Goal: Task Accomplishment & Management: Use online tool/utility

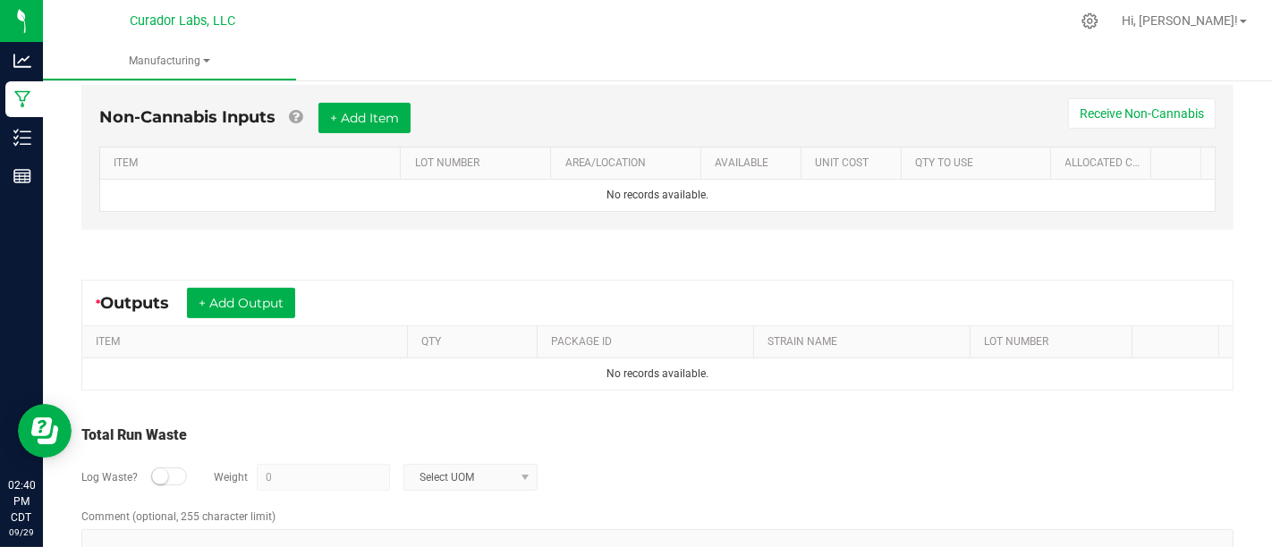
scroll to position [512, 0]
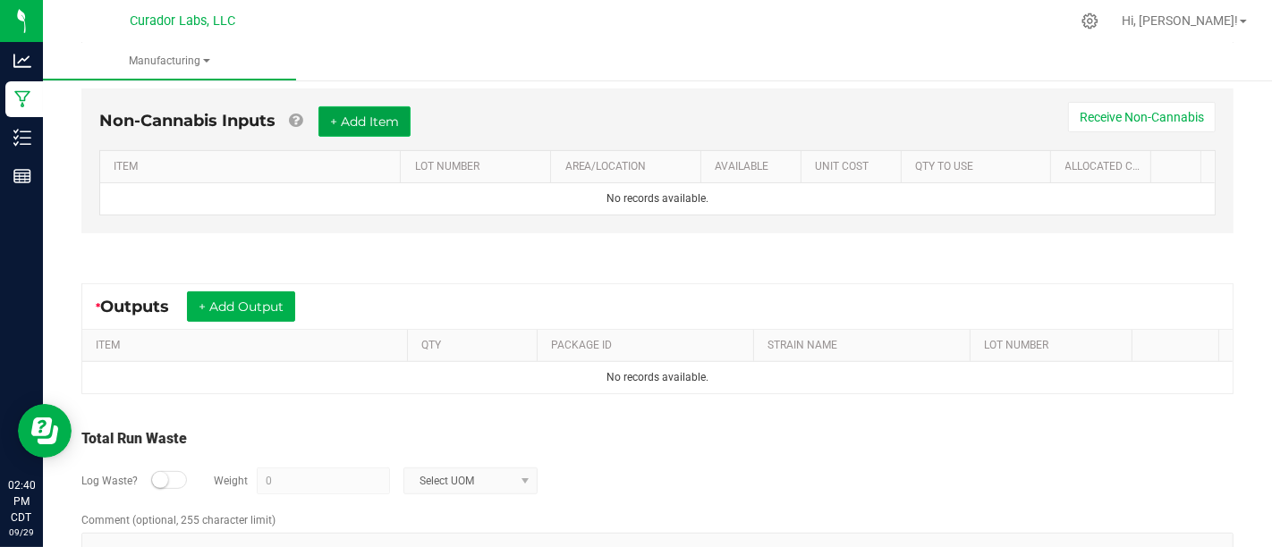
click at [349, 111] on button "+ Add Item" at bounding box center [364, 121] width 92 height 30
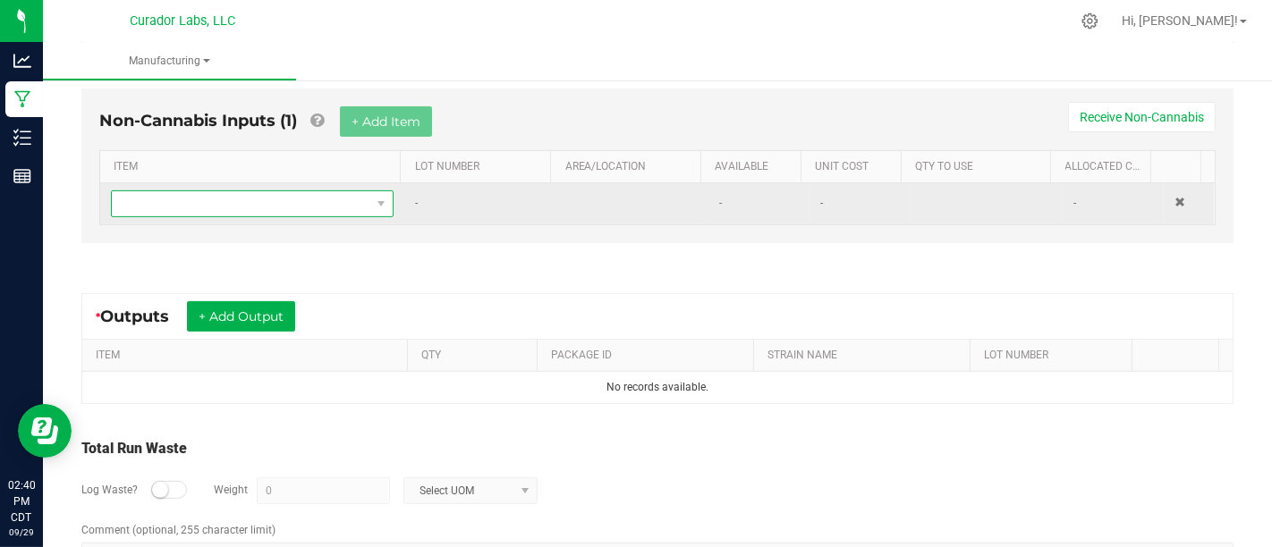
click at [374, 199] on span "NO DATA FOUND" at bounding box center [381, 204] width 14 height 14
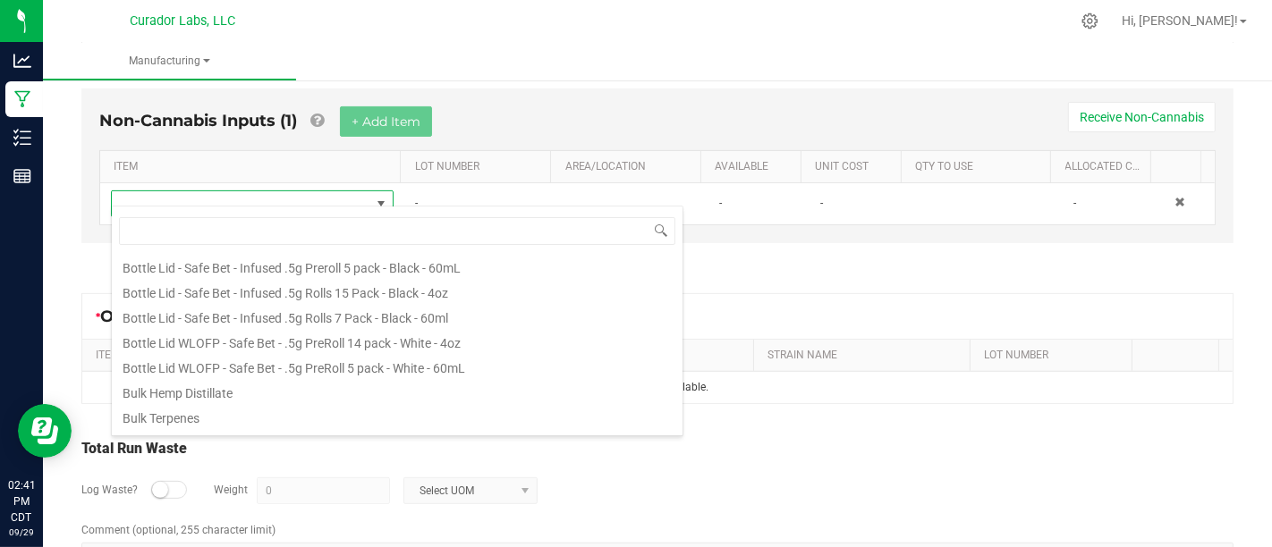
scroll to position [0, 0]
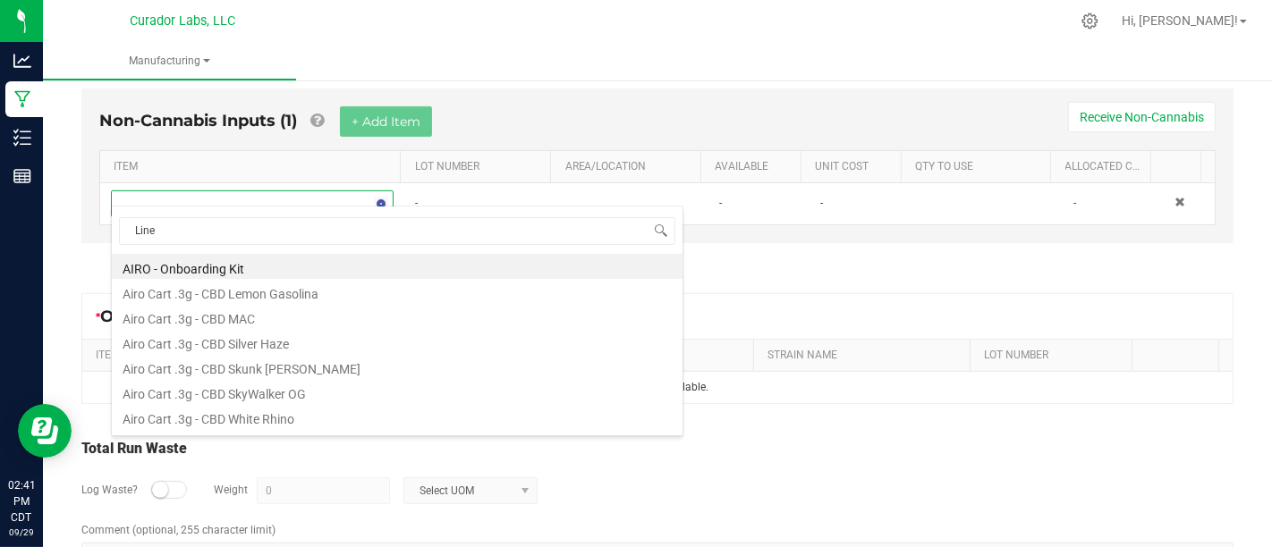
type input "Liner"
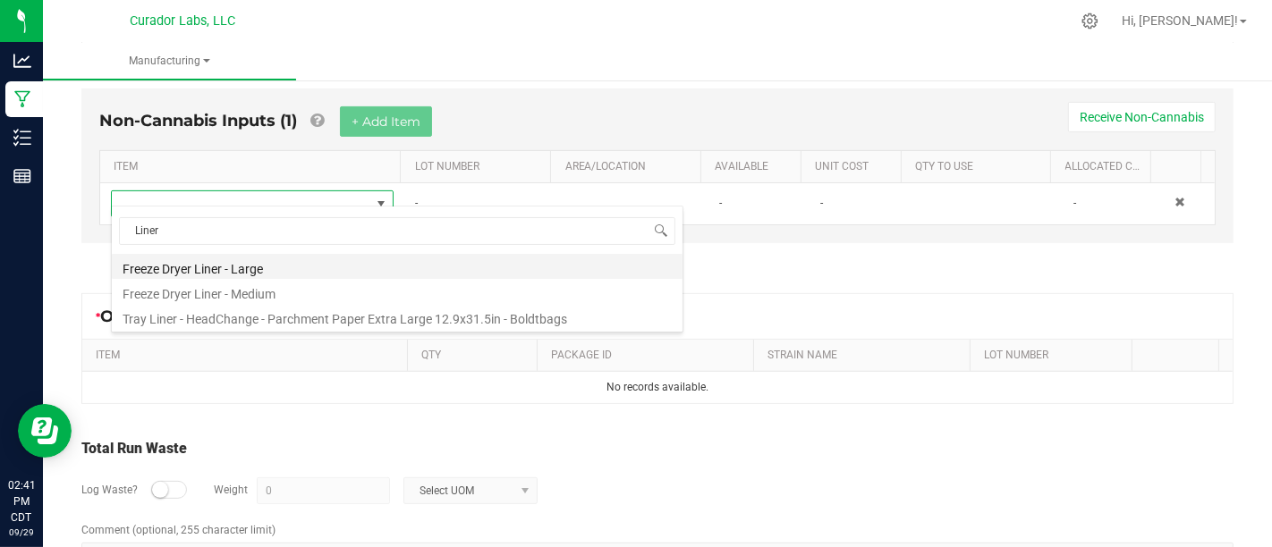
click at [492, 266] on li "Freeze Dryer Liner - Large" at bounding box center [397, 266] width 571 height 25
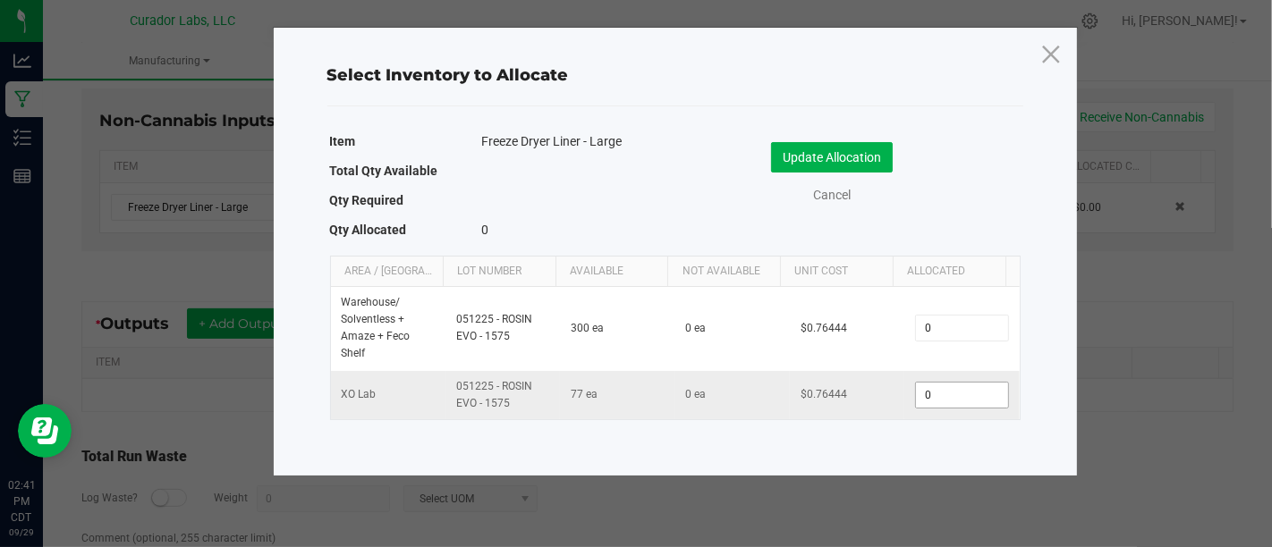
click at [943, 388] on input "0" at bounding box center [961, 395] width 91 height 25
type input "5"
click at [861, 155] on button "Update Allocation" at bounding box center [832, 157] width 122 height 30
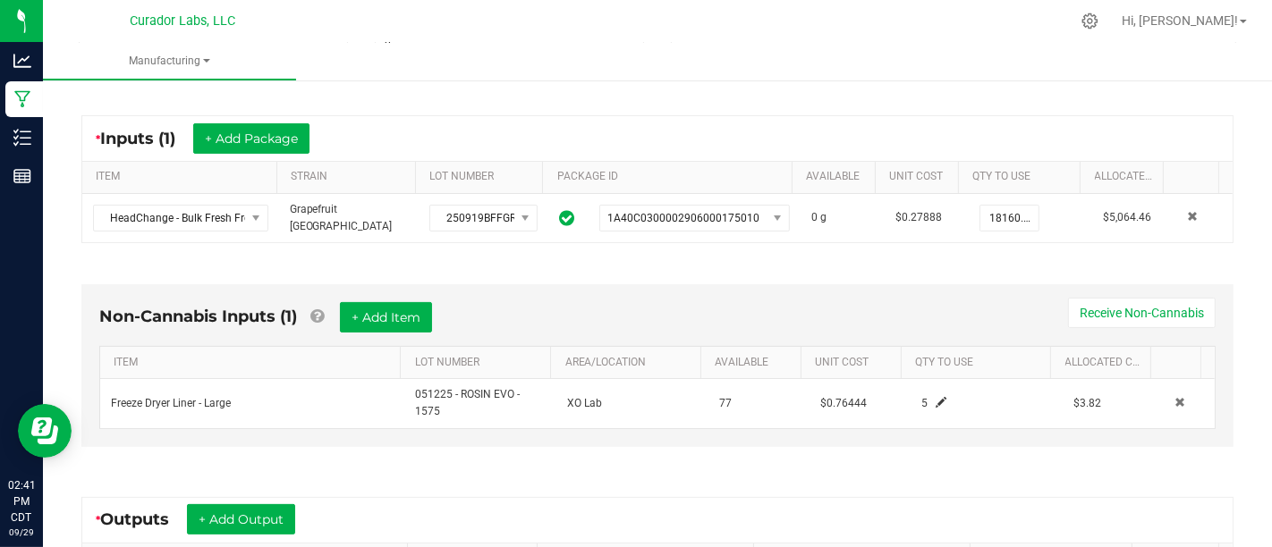
scroll to position [567, 0]
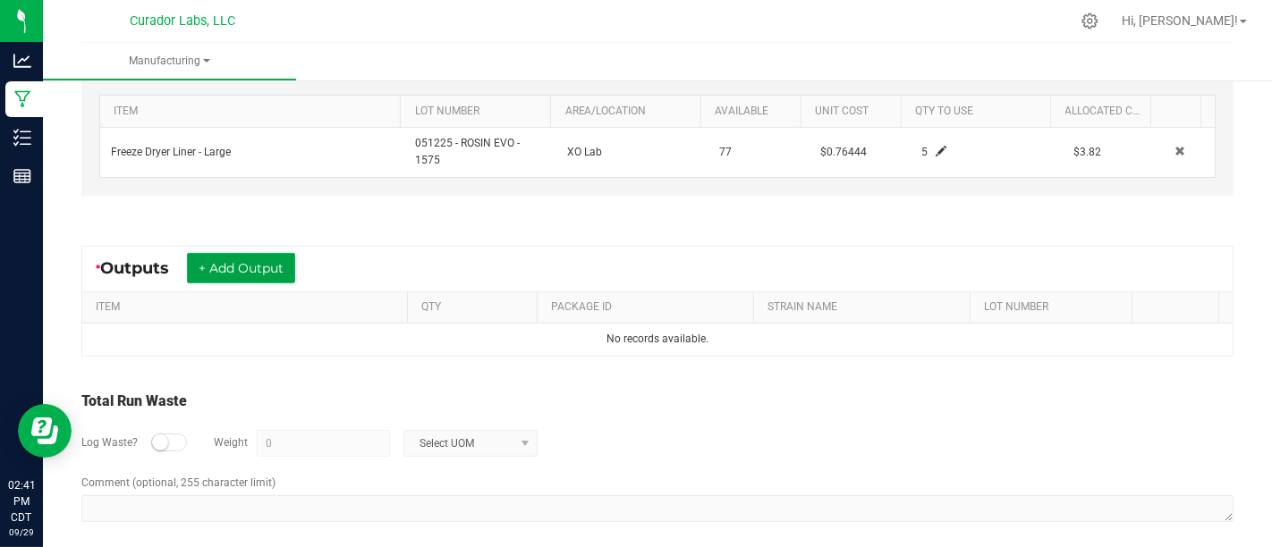
click at [265, 253] on button "+ Add Output" at bounding box center [241, 268] width 108 height 30
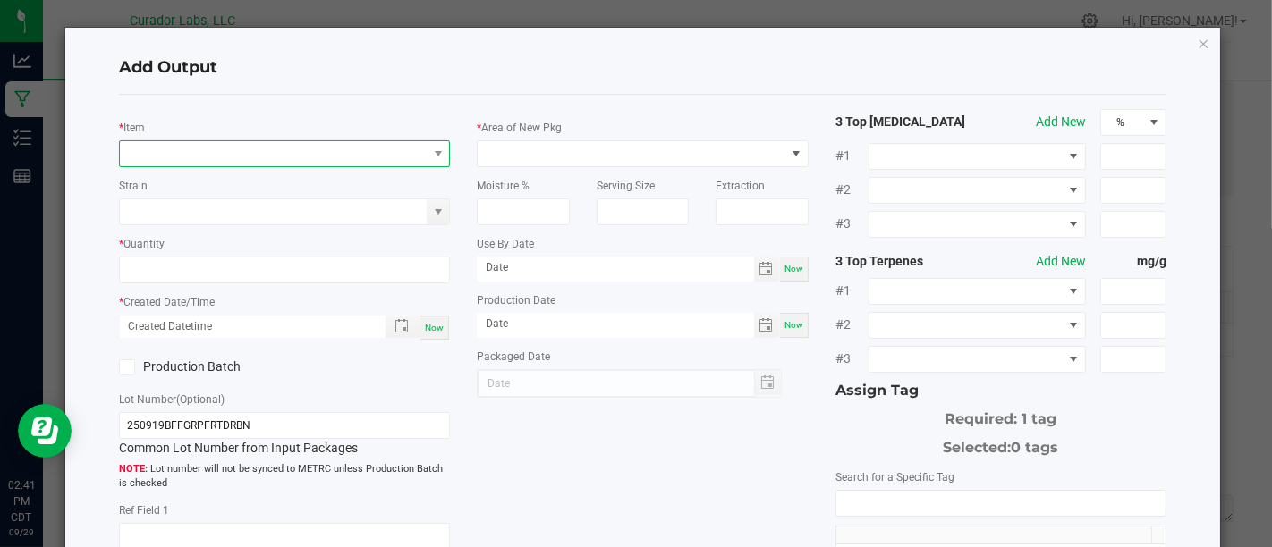
click at [382, 149] on span "NO DATA FOUND" at bounding box center [273, 153] width 307 height 25
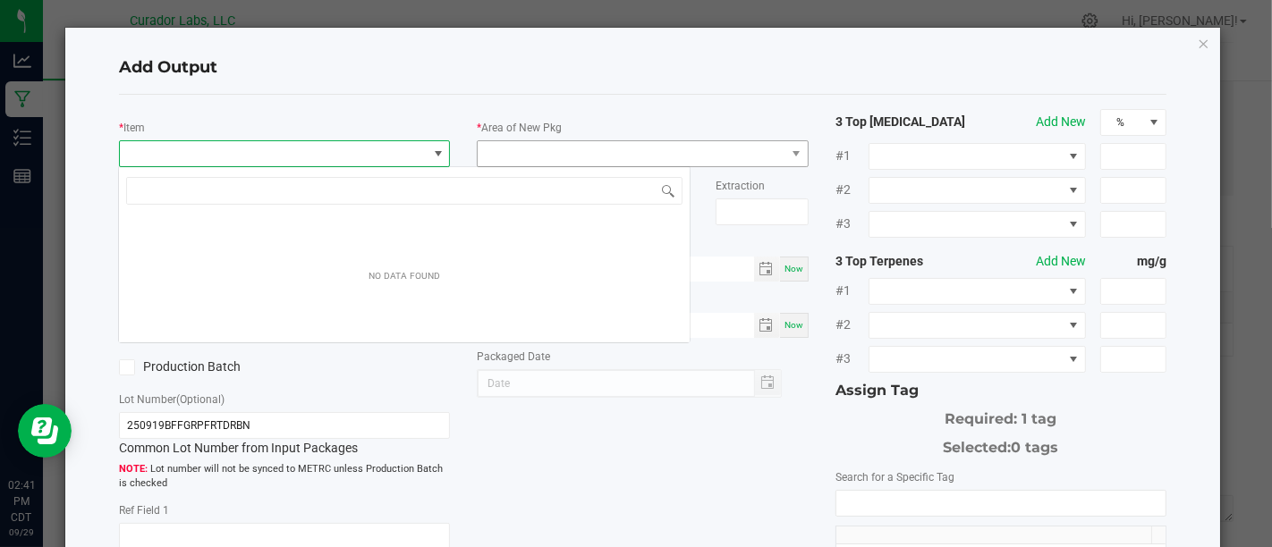
scroll to position [26, 327]
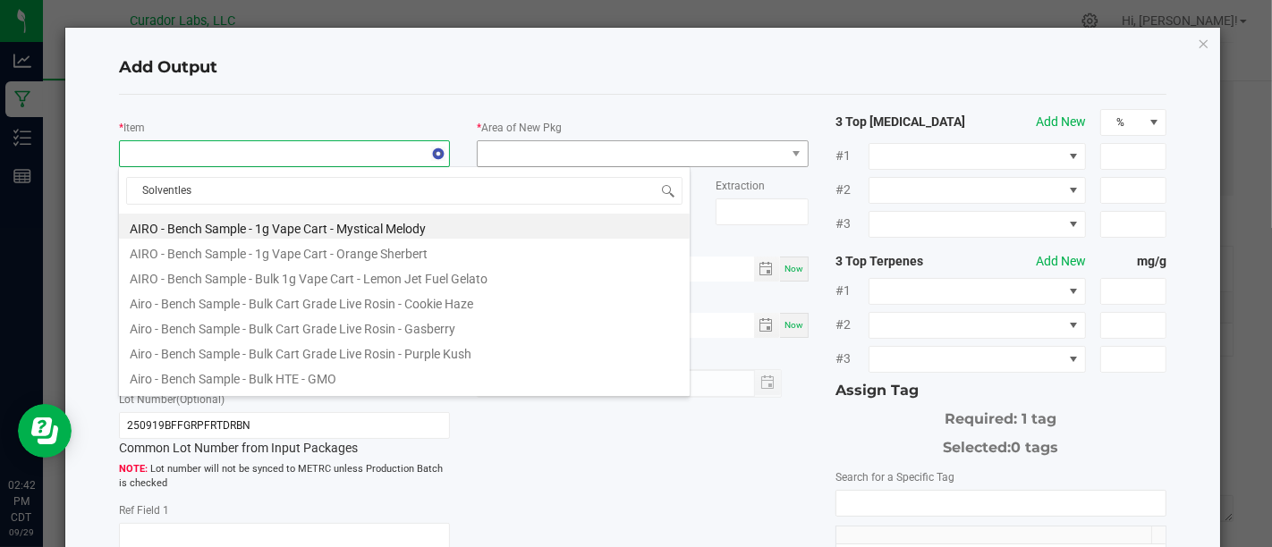
type input "Solventless"
type input "0 ea"
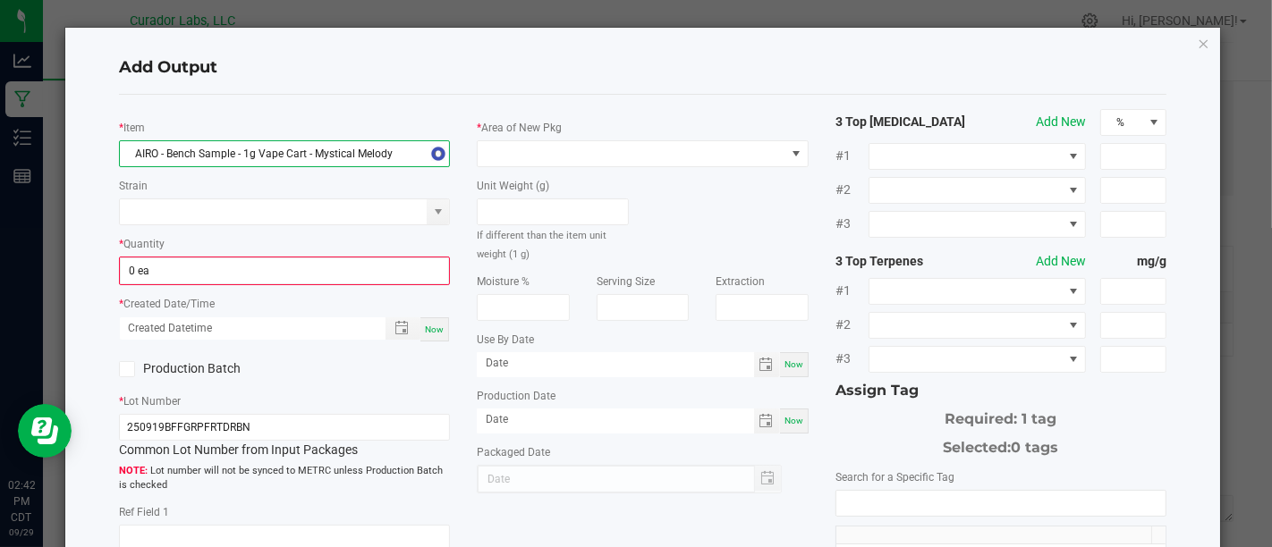
click at [431, 147] on span at bounding box center [438, 154] width 14 height 14
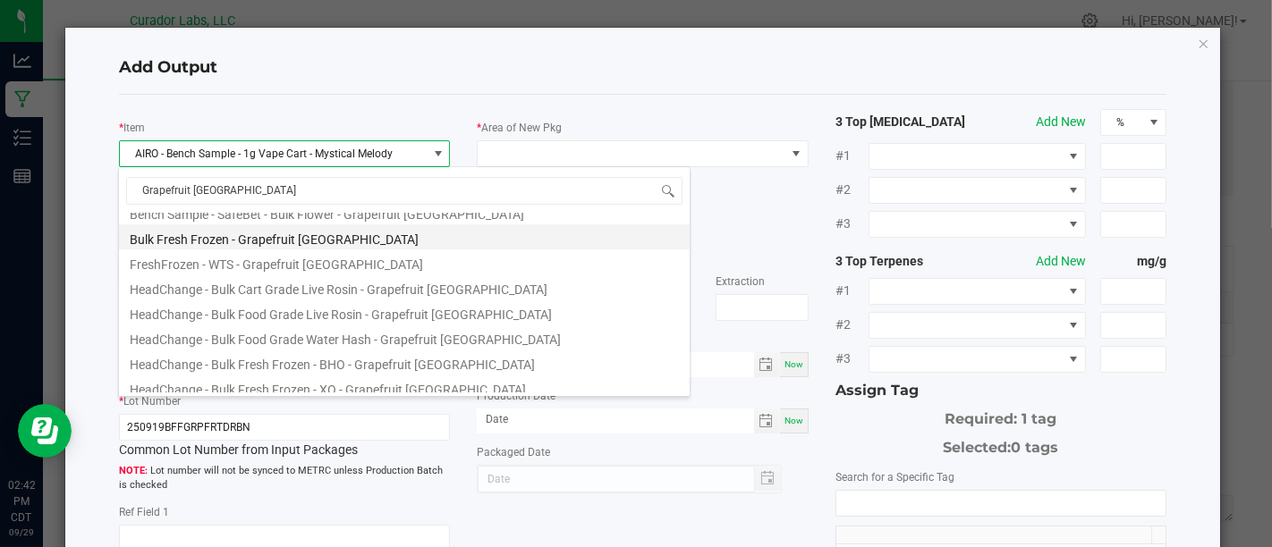
scroll to position [46, 0]
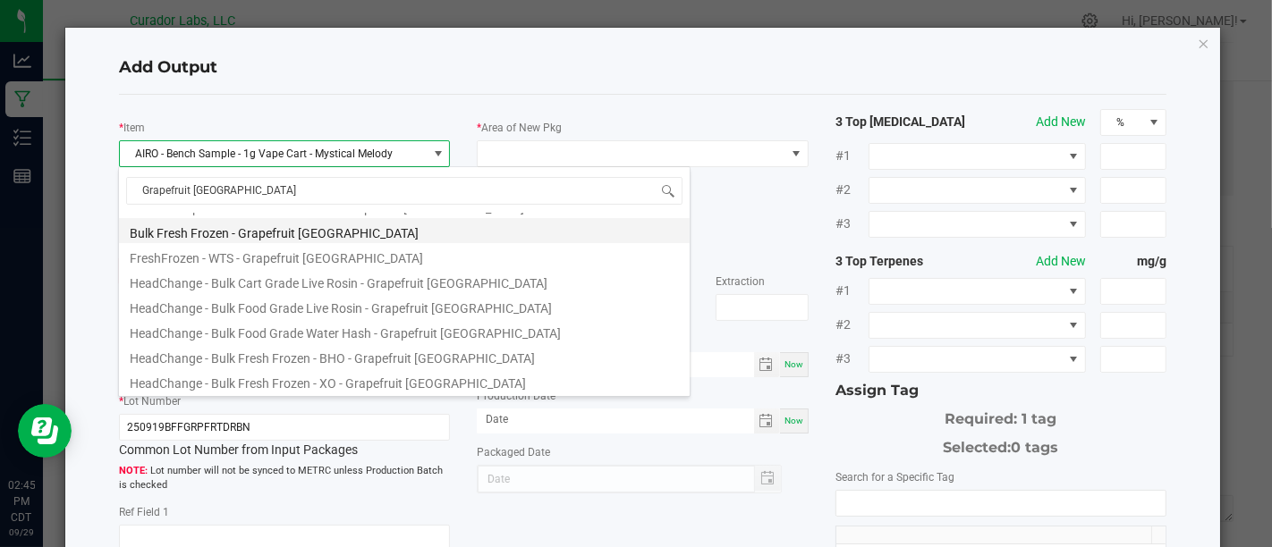
type input "Grapefruit [GEOGRAPHIC_DATA]"
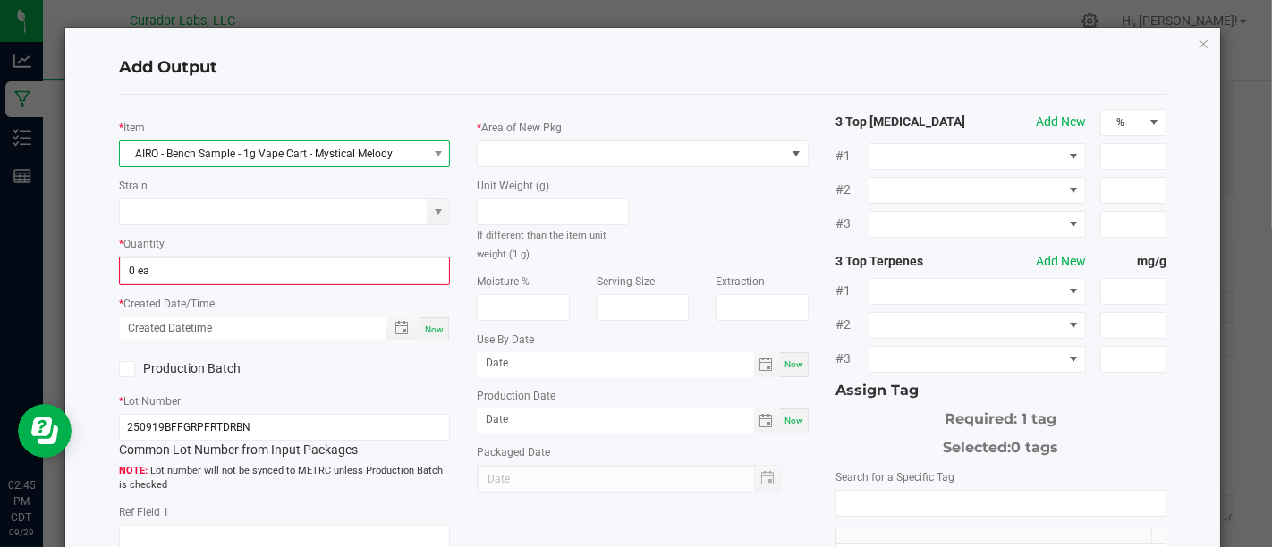
click at [378, 157] on span "AIRO - Bench Sample - 1g Vape Cart - Mystical Melody" at bounding box center [273, 153] width 307 height 25
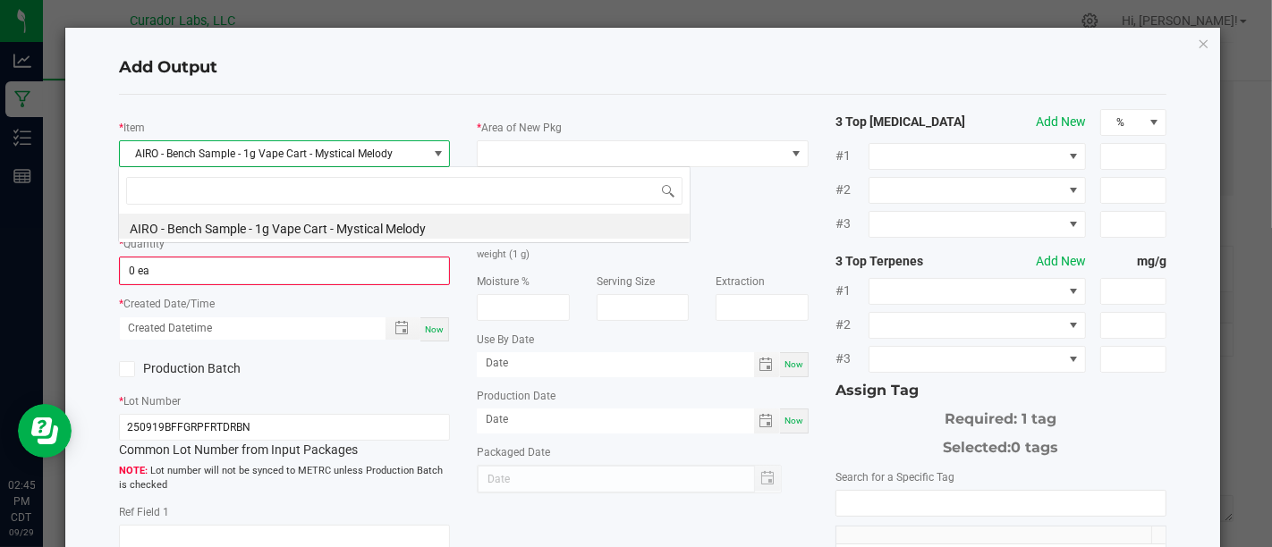
scroll to position [26, 327]
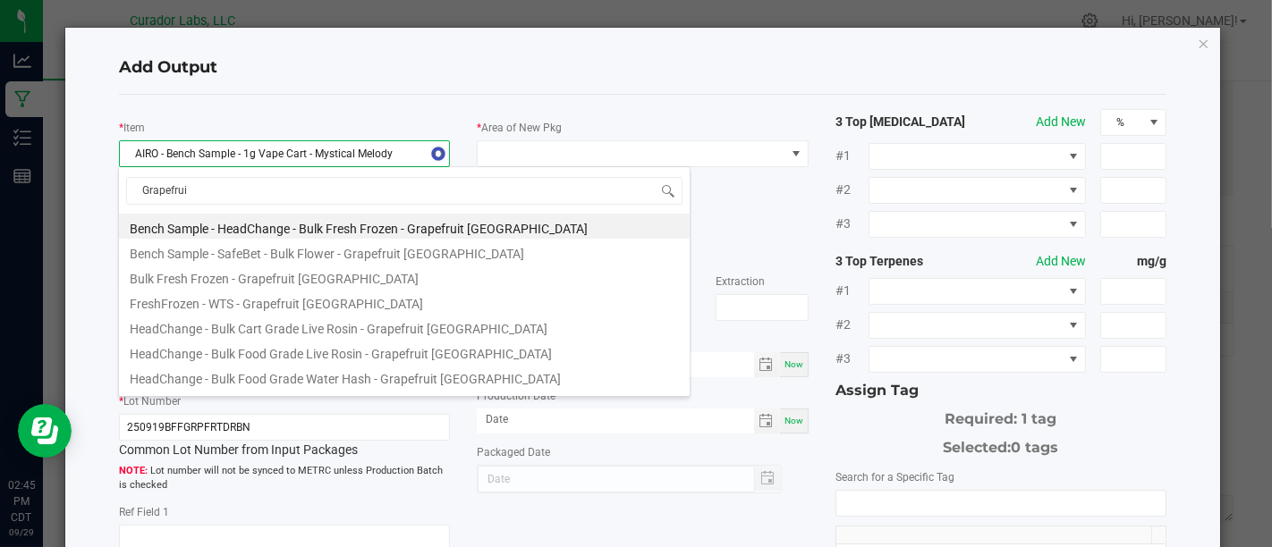
type input "Grapefruit"
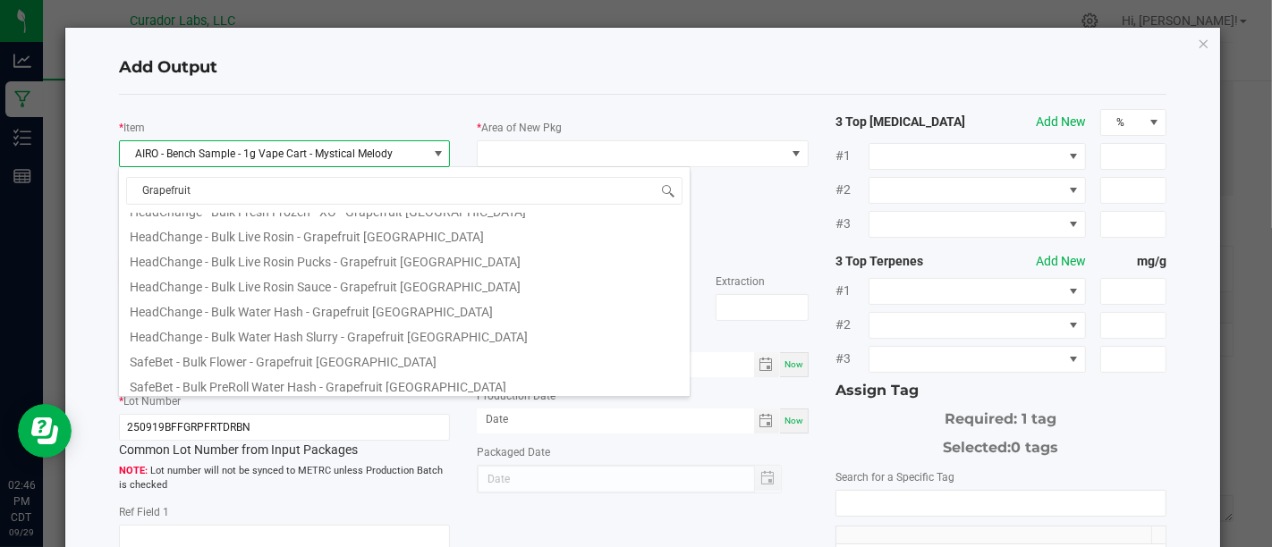
scroll to position [222, 0]
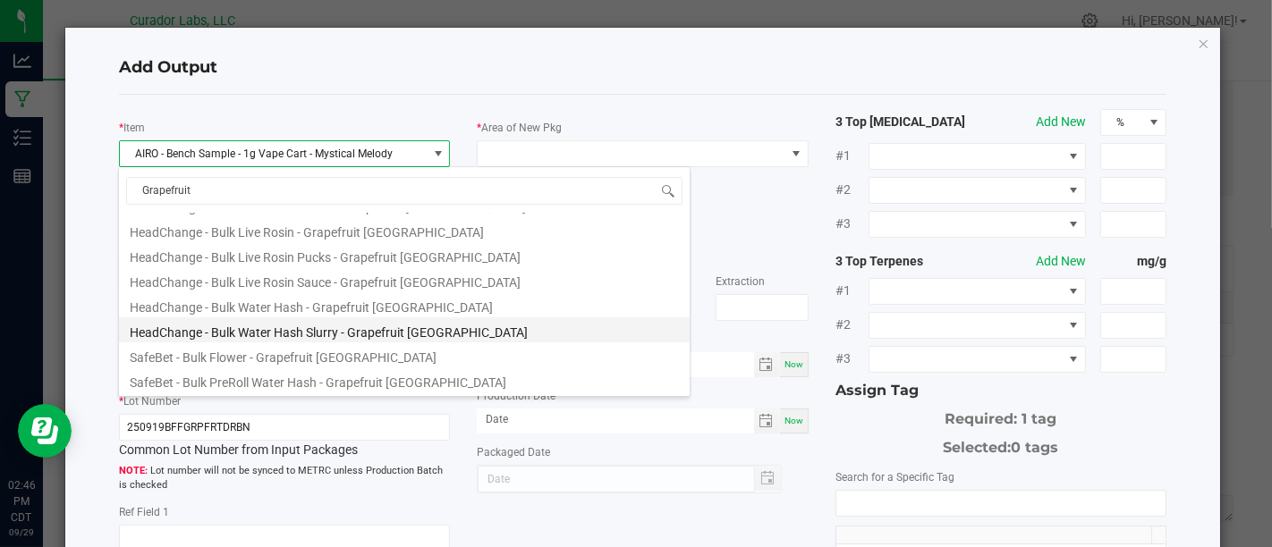
click at [485, 328] on li "HeadChange - Bulk Water Hash Slurry - Grapefruit [GEOGRAPHIC_DATA]" at bounding box center [404, 330] width 571 height 25
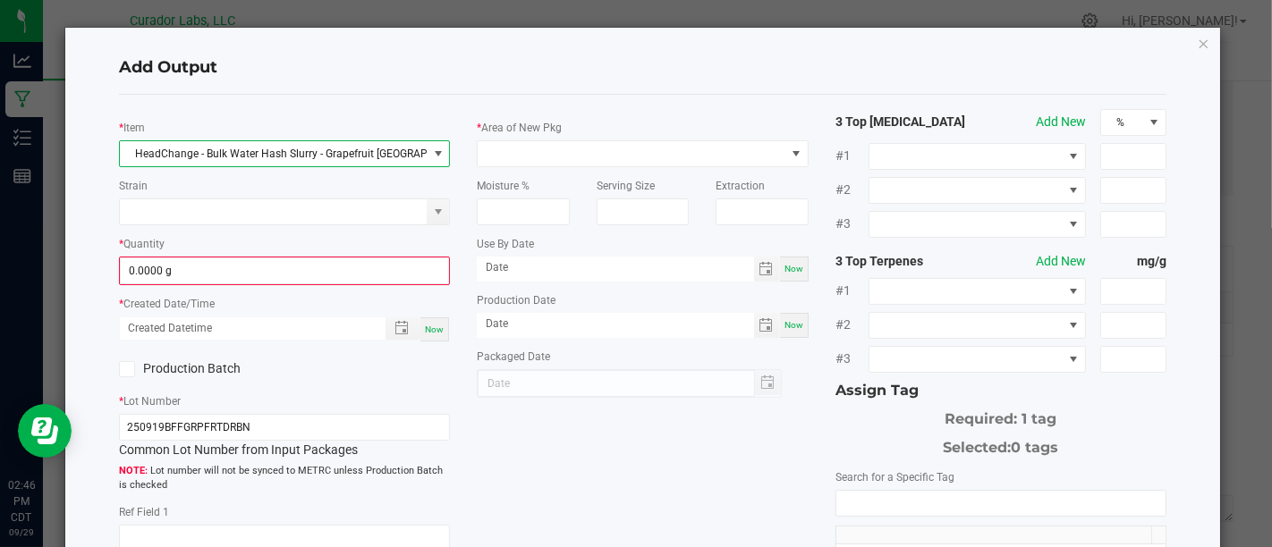
click at [415, 284] on div "* Item HeadChange - Bulk Water Hash Slurry - Grapefruit Durban Strain * Quantit…" at bounding box center [285, 395] width 358 height 572
click at [418, 276] on input "0" at bounding box center [284, 271] width 327 height 25
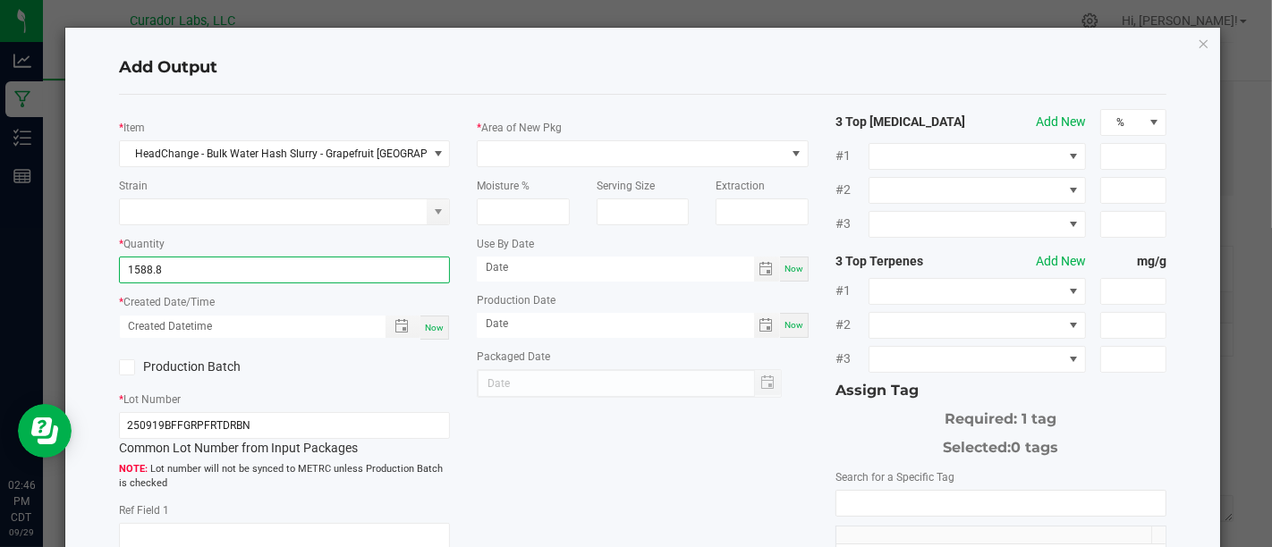
type input "1588.8000 g"
click at [428, 317] on div "Now" at bounding box center [434, 328] width 29 height 24
type input "[DATE] 2:46 PM"
type input "[DATE]"
click at [198, 363] on label "Production Batch" at bounding box center [195, 367] width 152 height 19
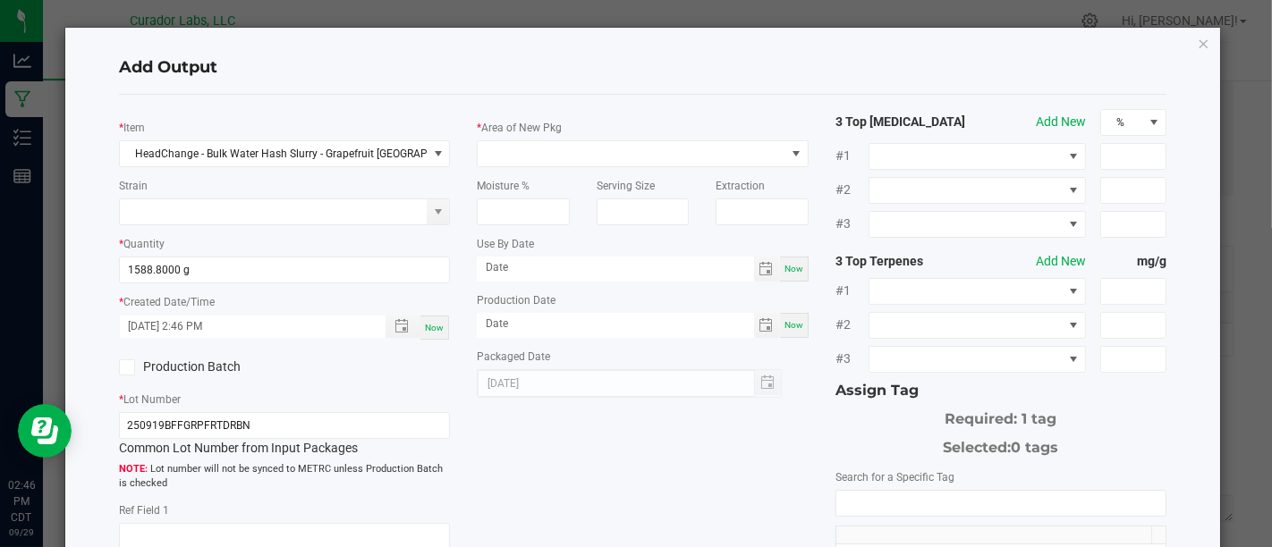
click at [0, 0] on input "Production Batch" at bounding box center [0, 0] width 0 height 0
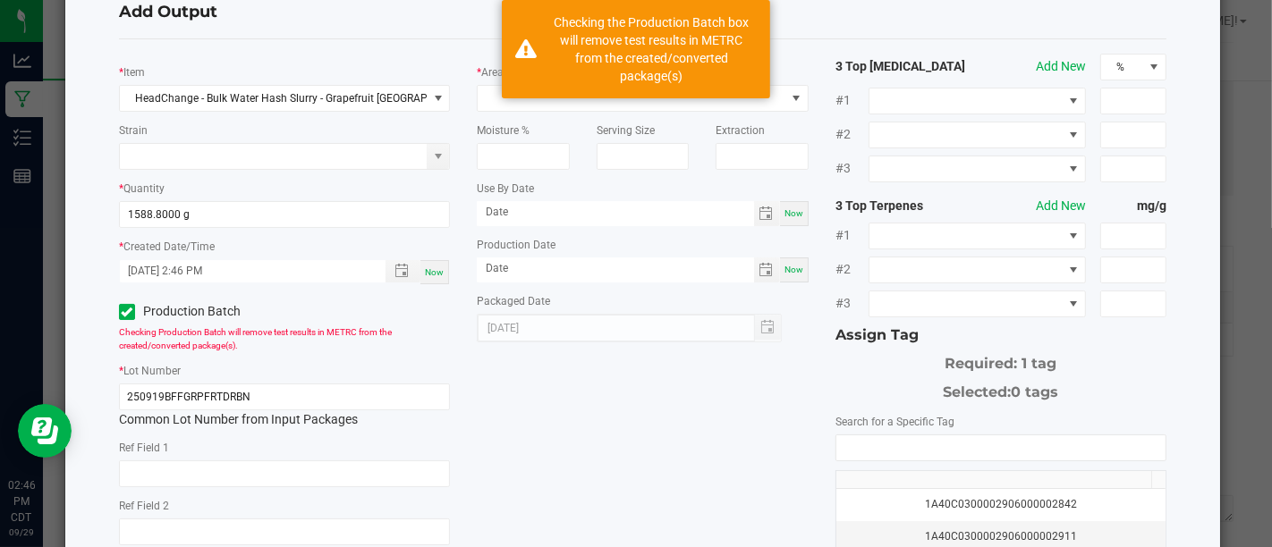
scroll to position [0, 0]
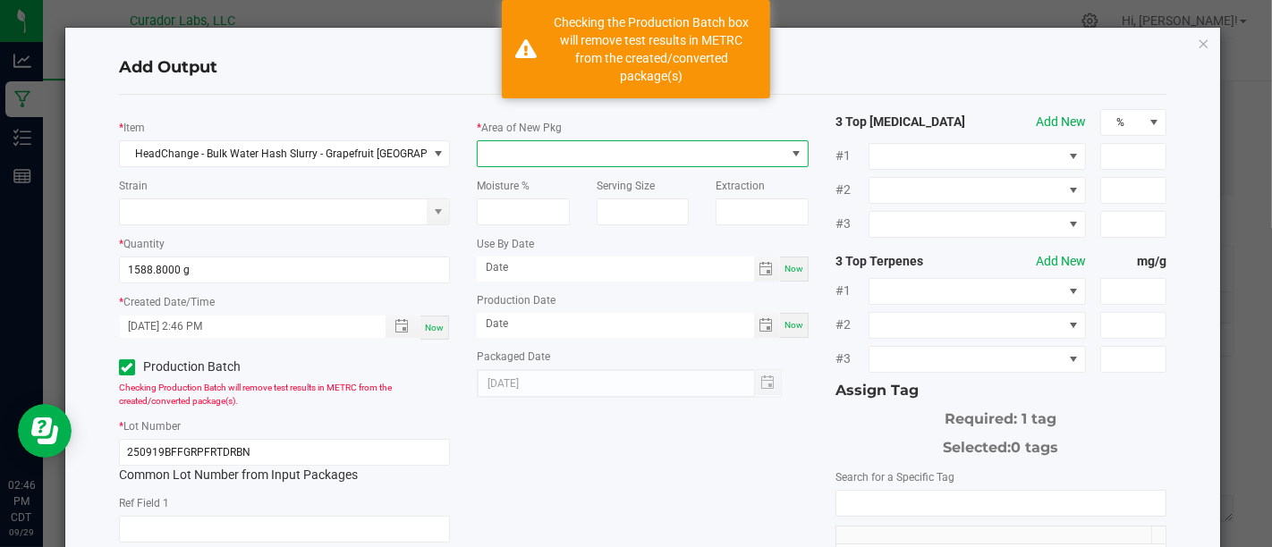
click at [564, 154] on span at bounding box center [631, 153] width 307 height 25
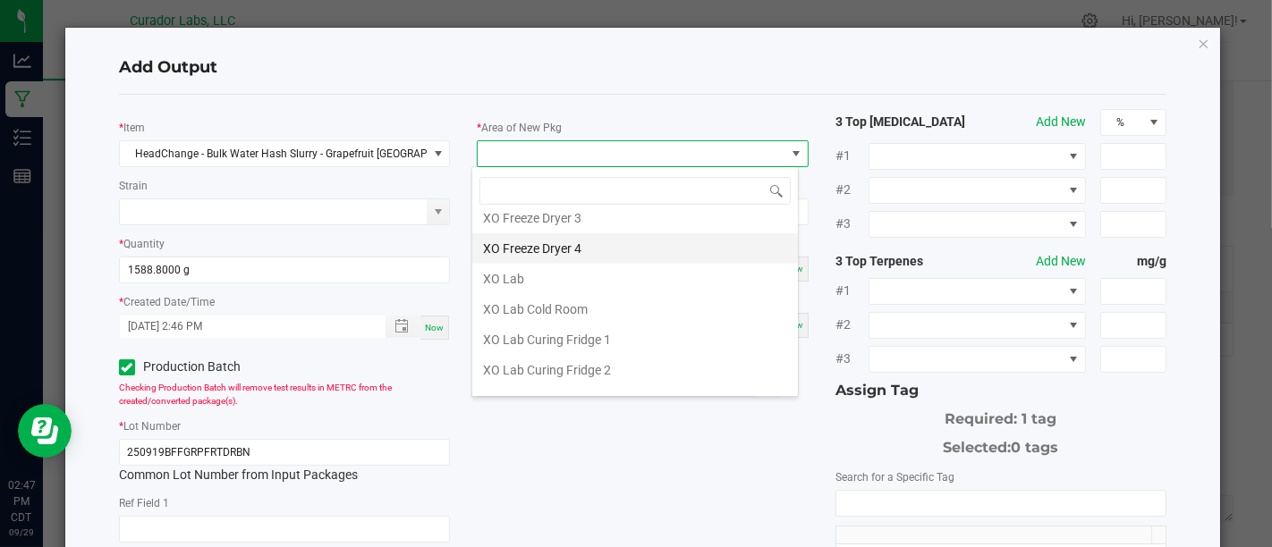
scroll to position [2099, 0]
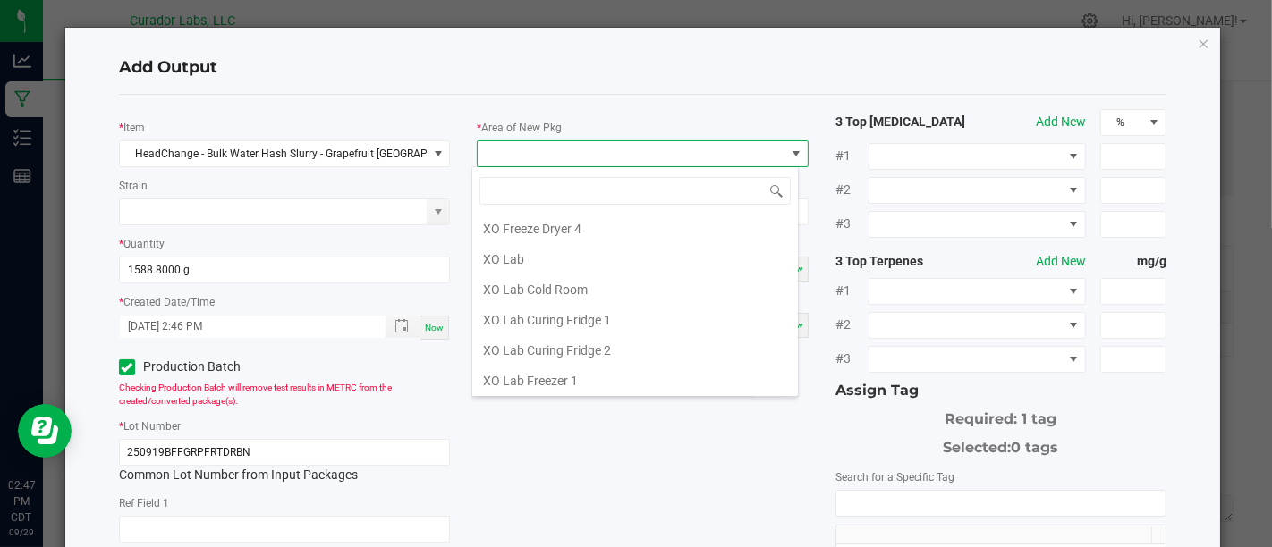
click at [697, 244] on li "XO Lab" at bounding box center [635, 259] width 326 height 30
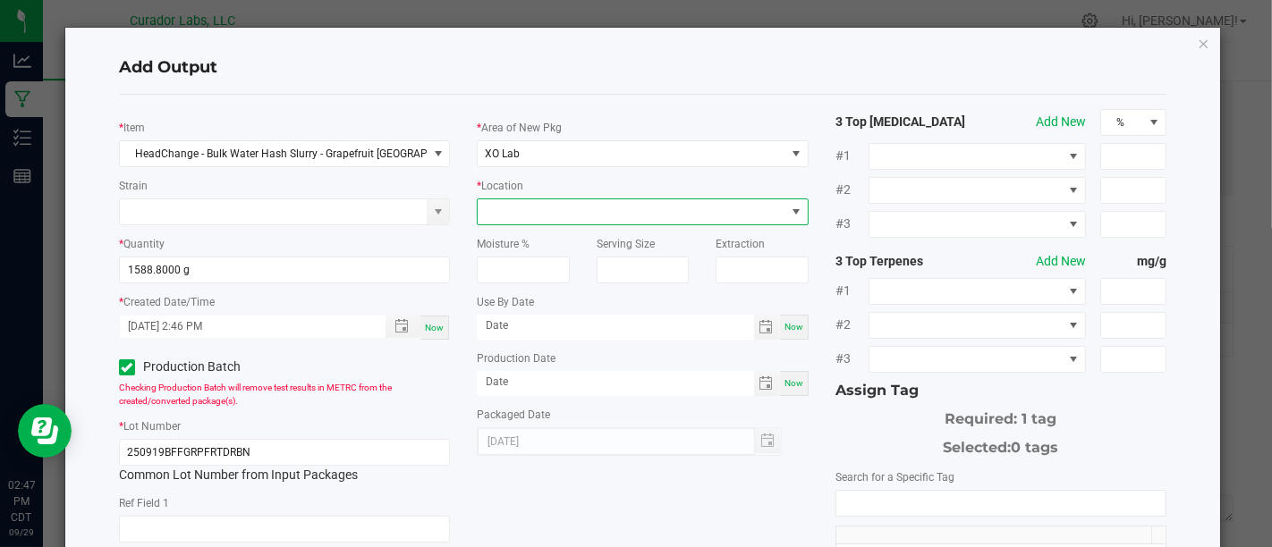
click at [713, 209] on span at bounding box center [631, 211] width 307 height 25
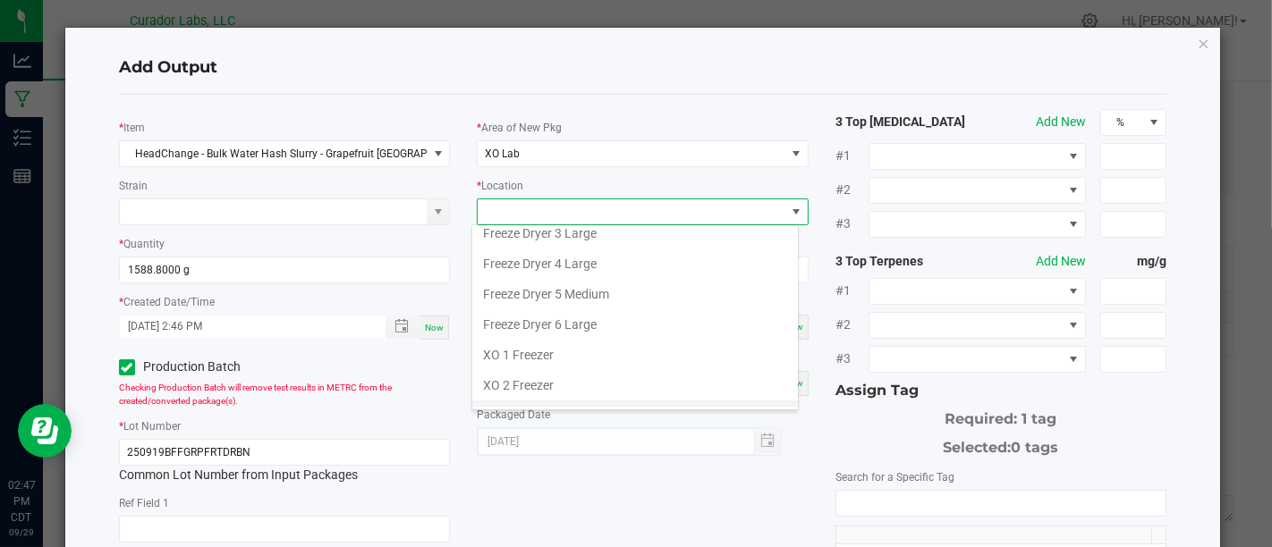
scroll to position [58, 0]
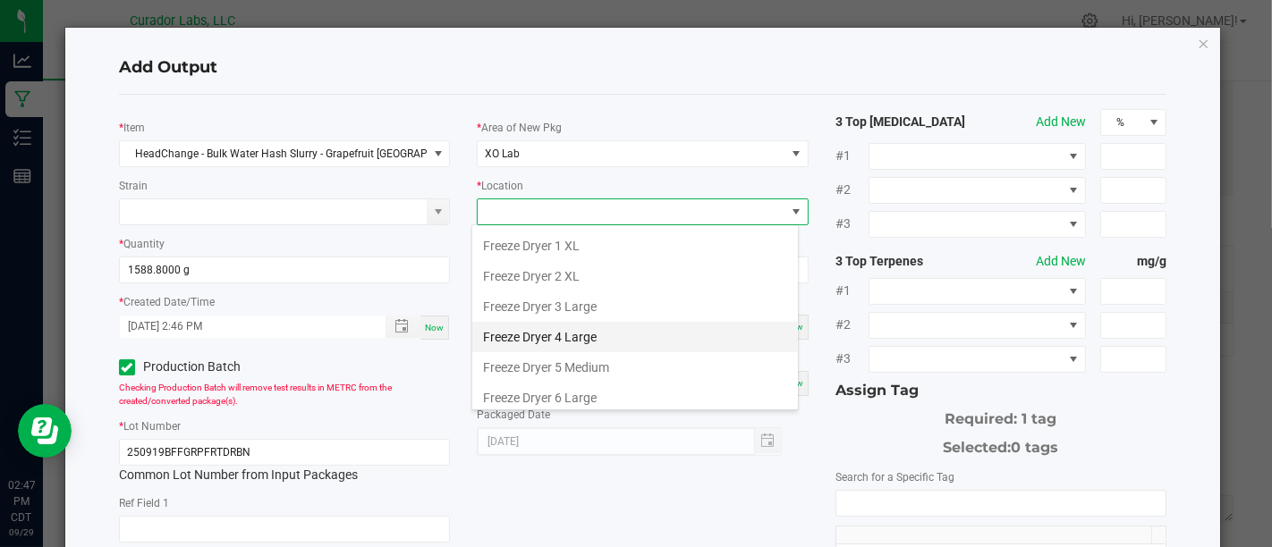
click at [662, 330] on li "Freeze Dryer 4 Large" at bounding box center [635, 337] width 326 height 30
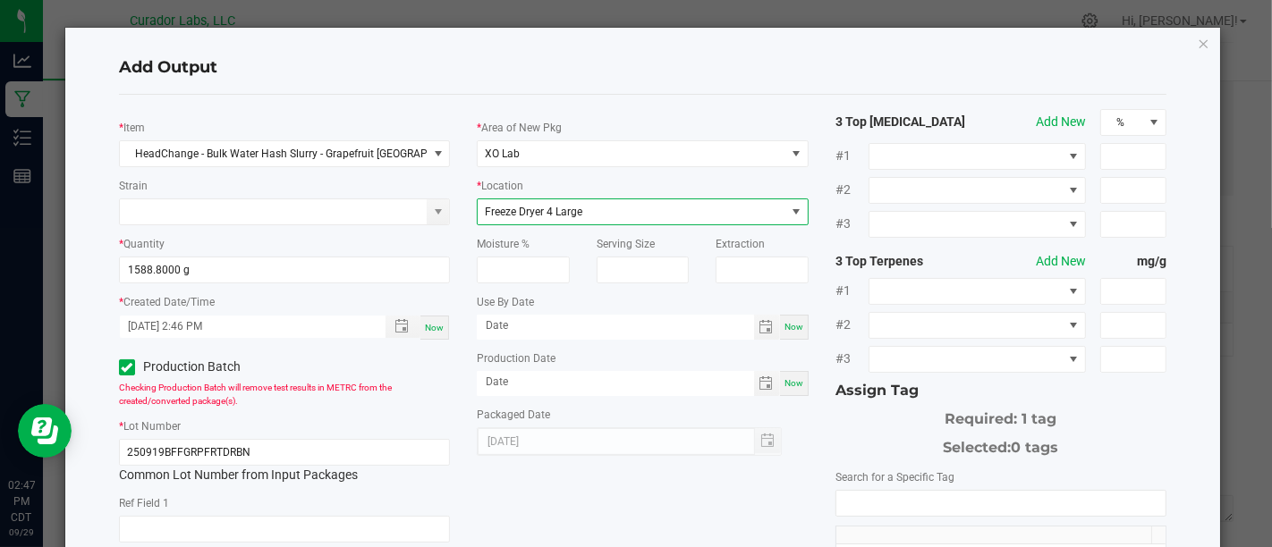
click at [785, 322] on span "Now" at bounding box center [794, 327] width 19 height 10
click at [659, 320] on input "[DATE]" at bounding box center [615, 326] width 277 height 22
type input "[DATE]"
click at [785, 379] on span "Now" at bounding box center [794, 383] width 19 height 10
type input "[DATE]"
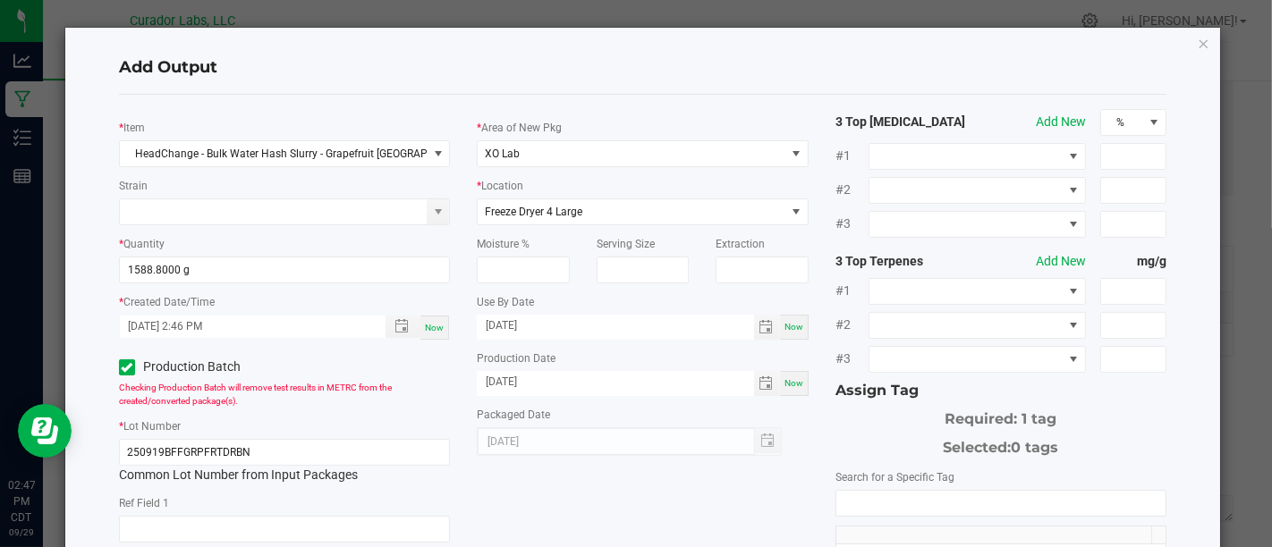
click at [899, 497] on input "NO DATA FOUND" at bounding box center [1000, 503] width 329 height 25
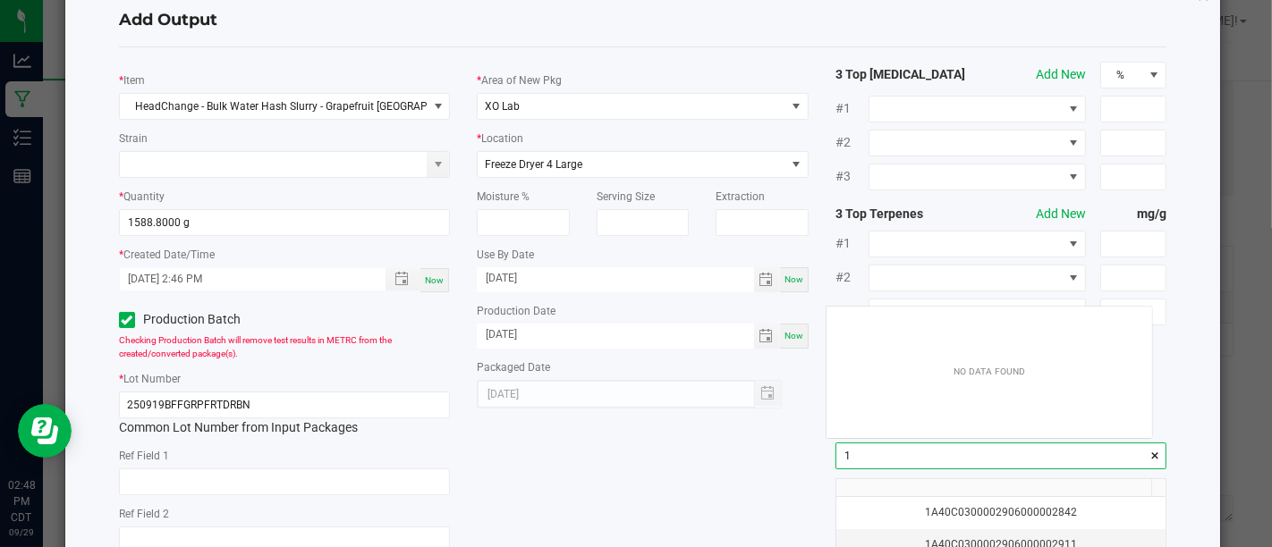
scroll to position [25, 325]
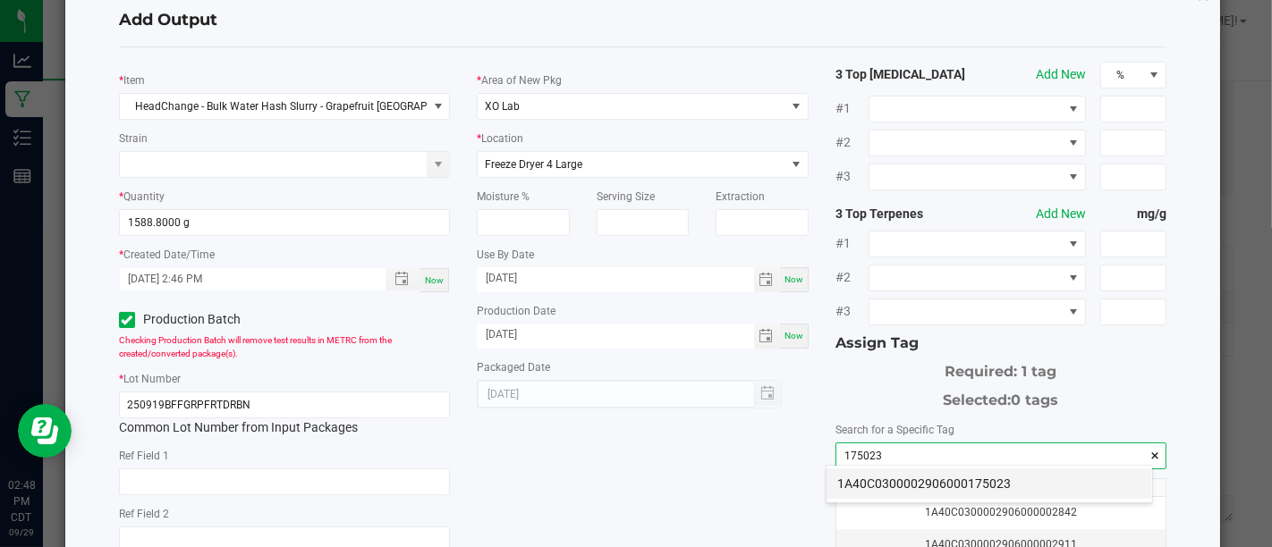
click at [879, 494] on li "1A40C0300002906000175023" at bounding box center [990, 484] width 326 height 30
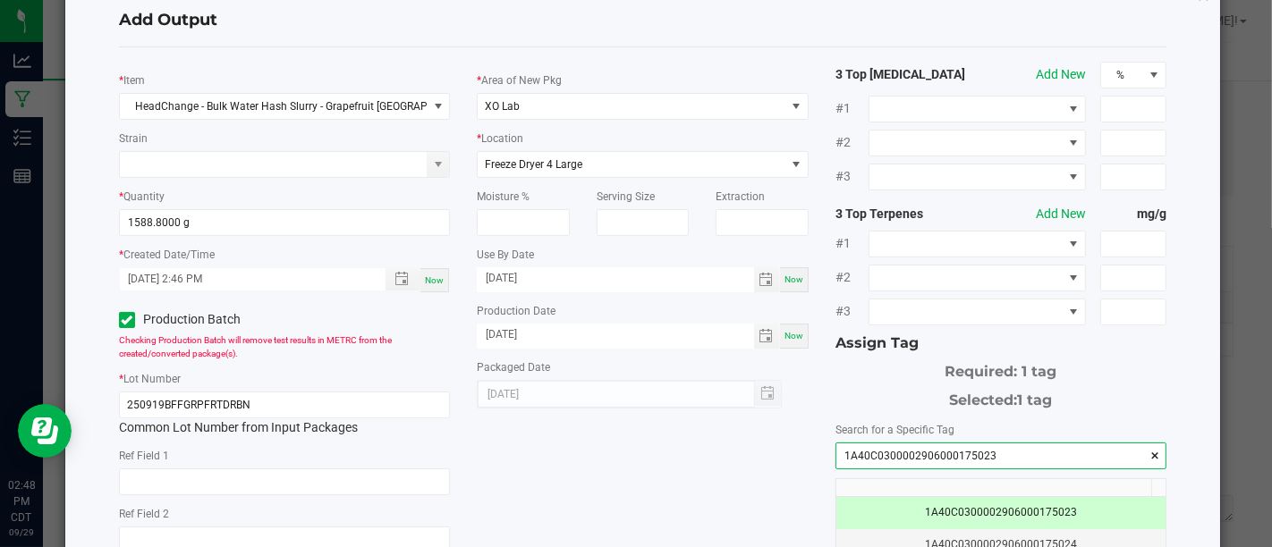
scroll to position [301, 0]
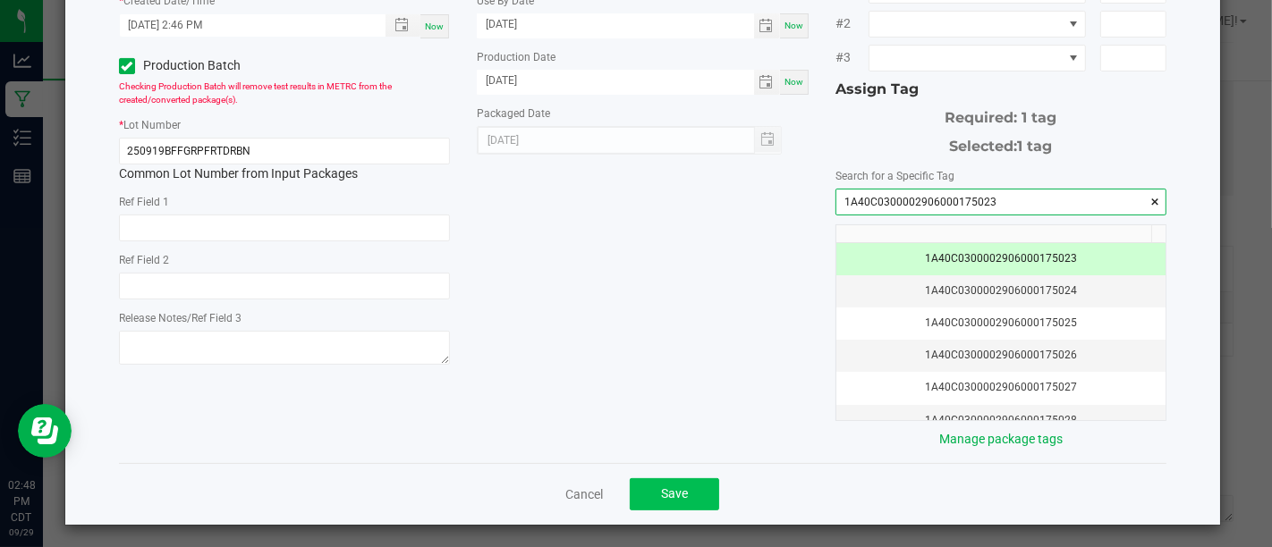
type input "1A40C0300002906000175023"
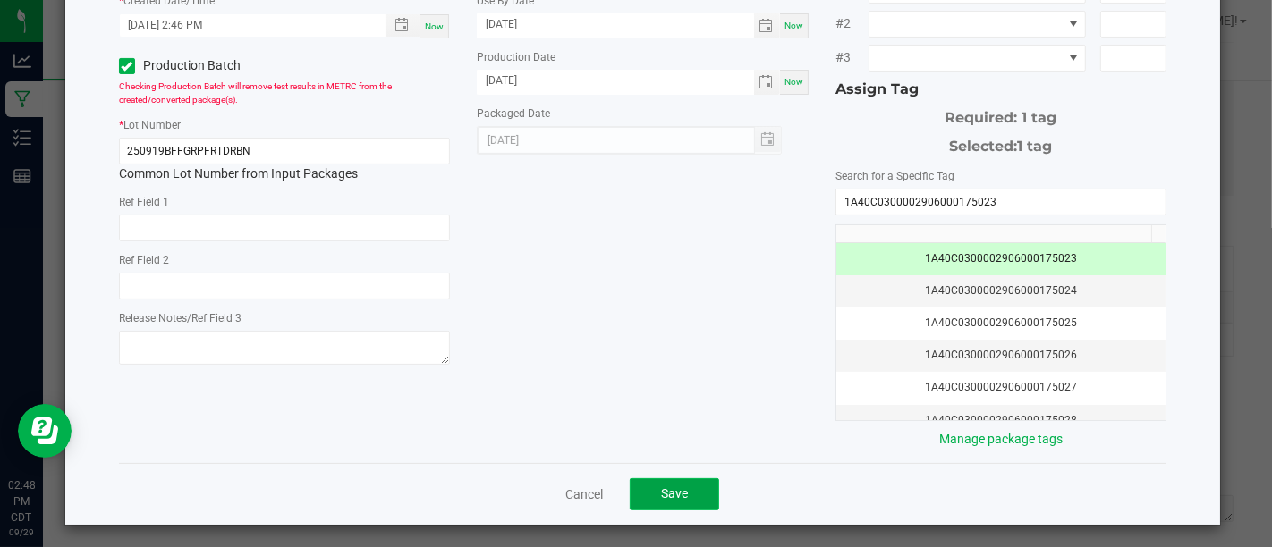
click at [679, 488] on span "Save" at bounding box center [674, 494] width 27 height 14
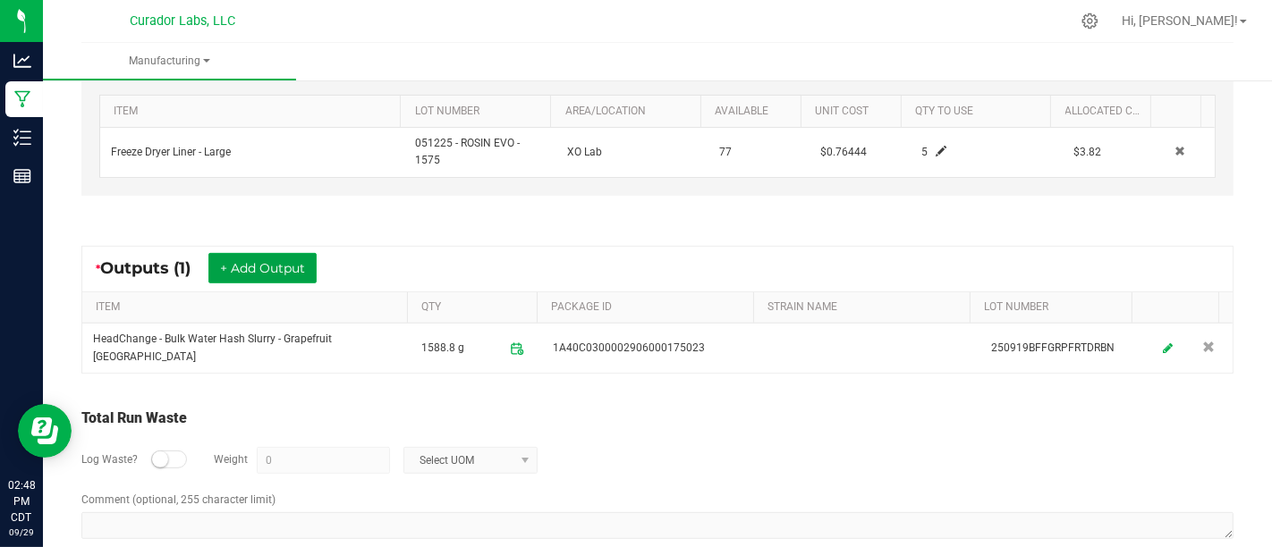
scroll to position [581, 0]
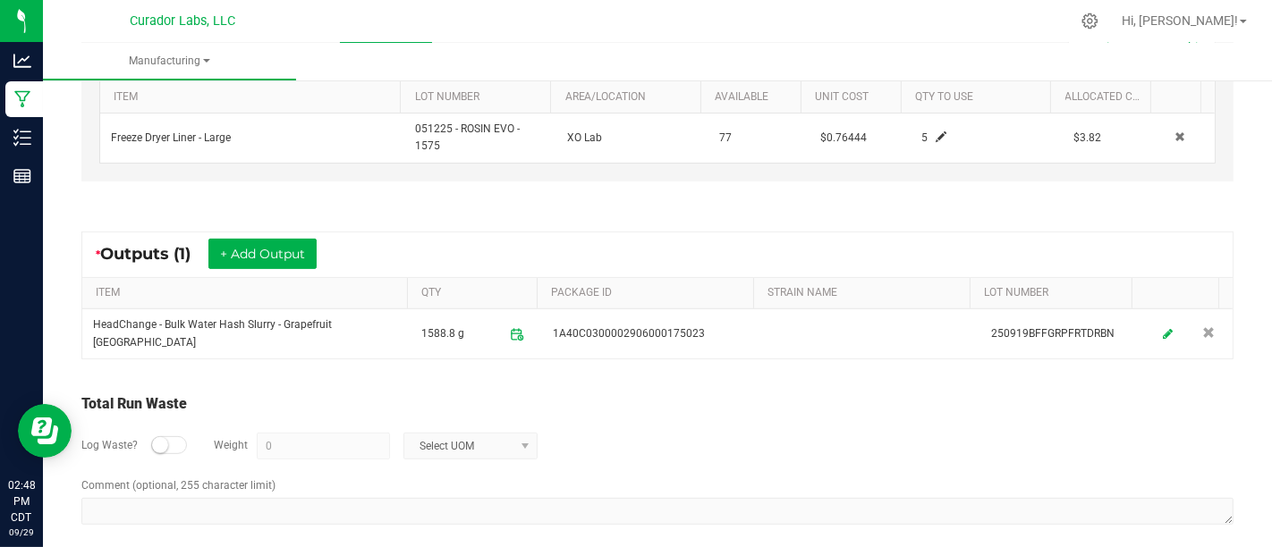
click at [155, 437] on small at bounding box center [160, 445] width 16 height 16
click at [293, 434] on input "0" at bounding box center [324, 446] width 132 height 25
click at [452, 436] on span "Select UOM" at bounding box center [459, 446] width 110 height 25
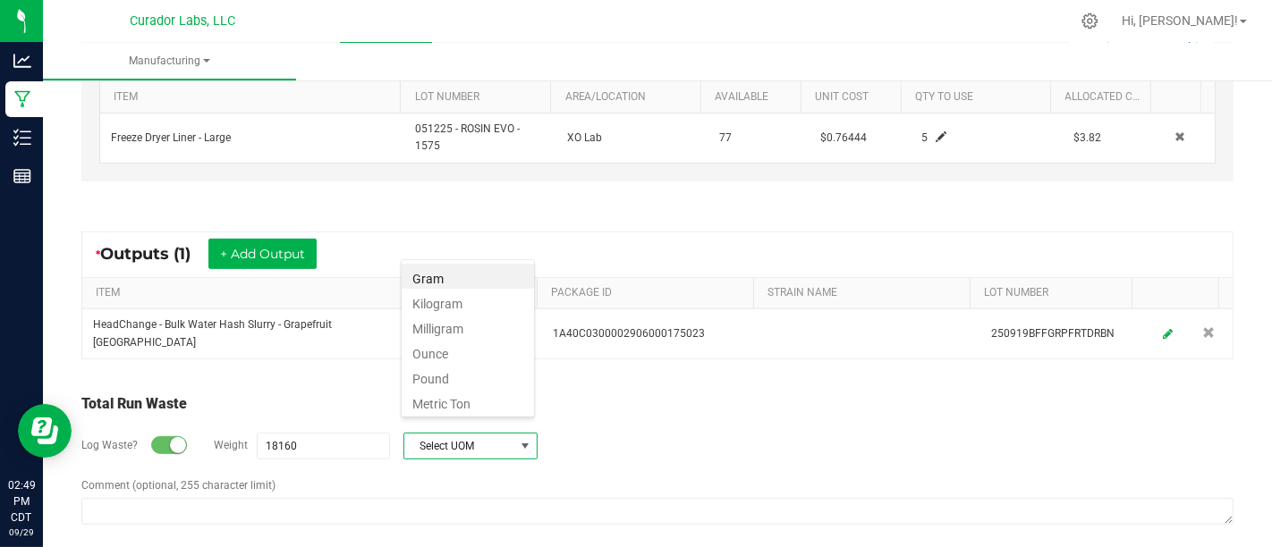
scroll to position [26, 134]
click at [479, 277] on li "Gram" at bounding box center [468, 276] width 132 height 25
type input "18160 g"
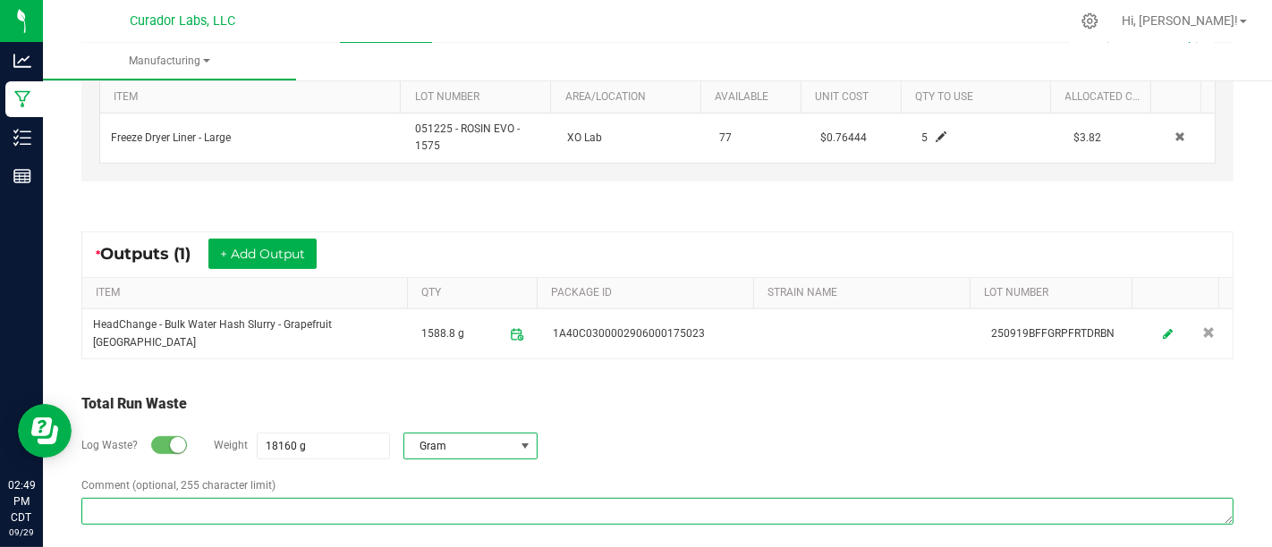
click at [531, 498] on textarea "Comment (optional, 255 character limit)" at bounding box center [657, 511] width 1152 height 27
click at [736, 498] on textarea "Comment (optional, 255 character limit)" at bounding box center [657, 511] width 1152 height 27
paste textarea "Material was washed in water, discarded and mixed with mulch."
type textarea "Material was washed in water, discarded and mixed with mulch."
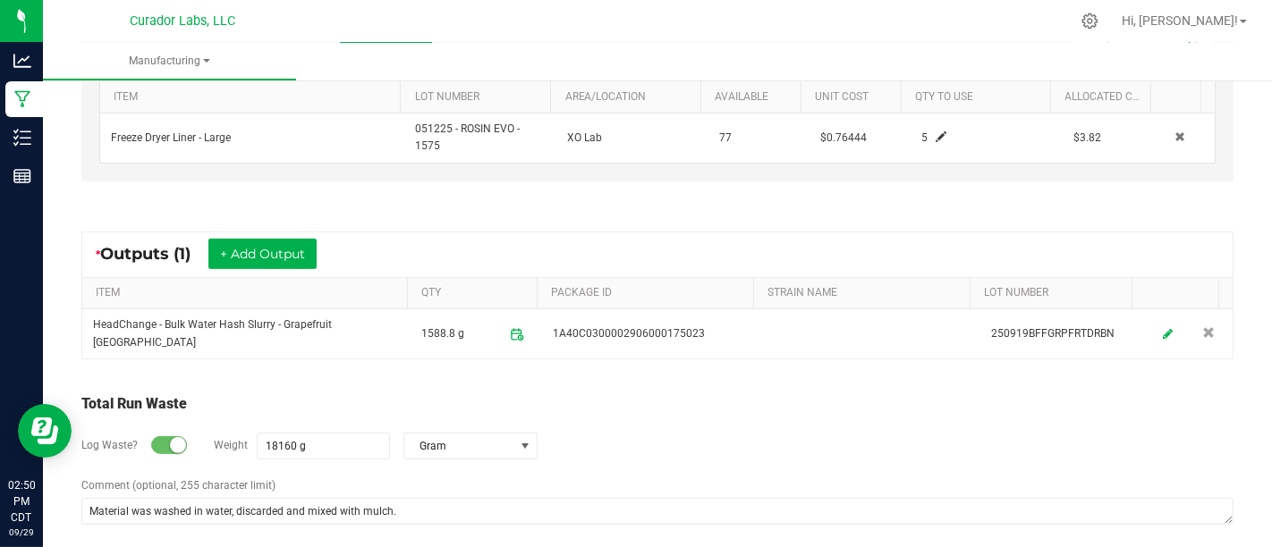
click at [776, 435] on div "Log Waste? Weight 18160 g Gram" at bounding box center [657, 446] width 1152 height 63
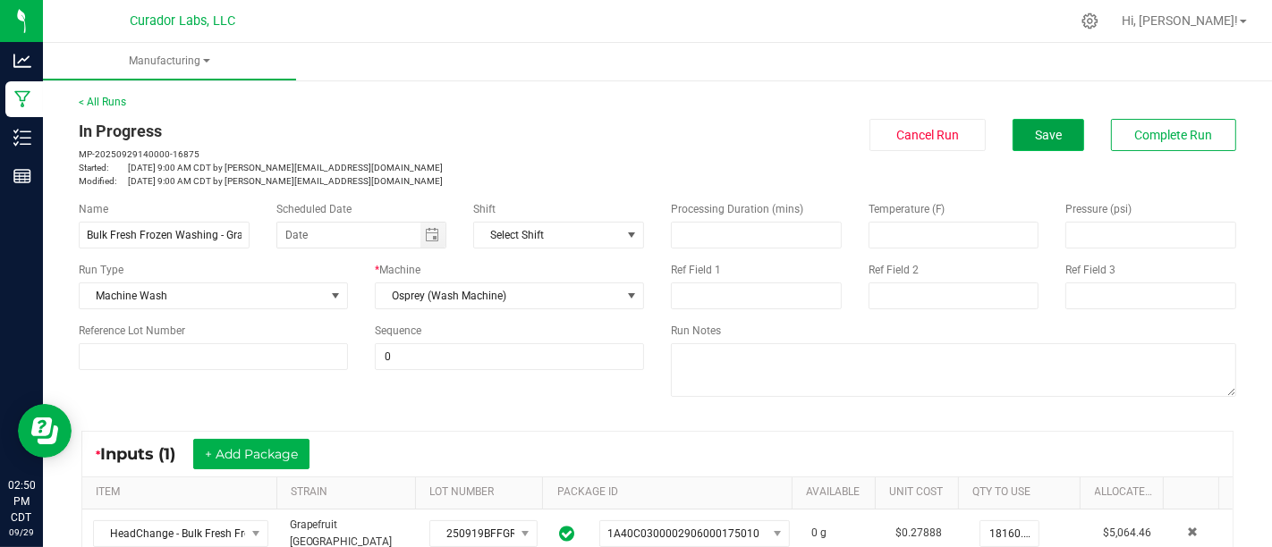
click at [1035, 132] on span "Save" at bounding box center [1048, 135] width 27 height 14
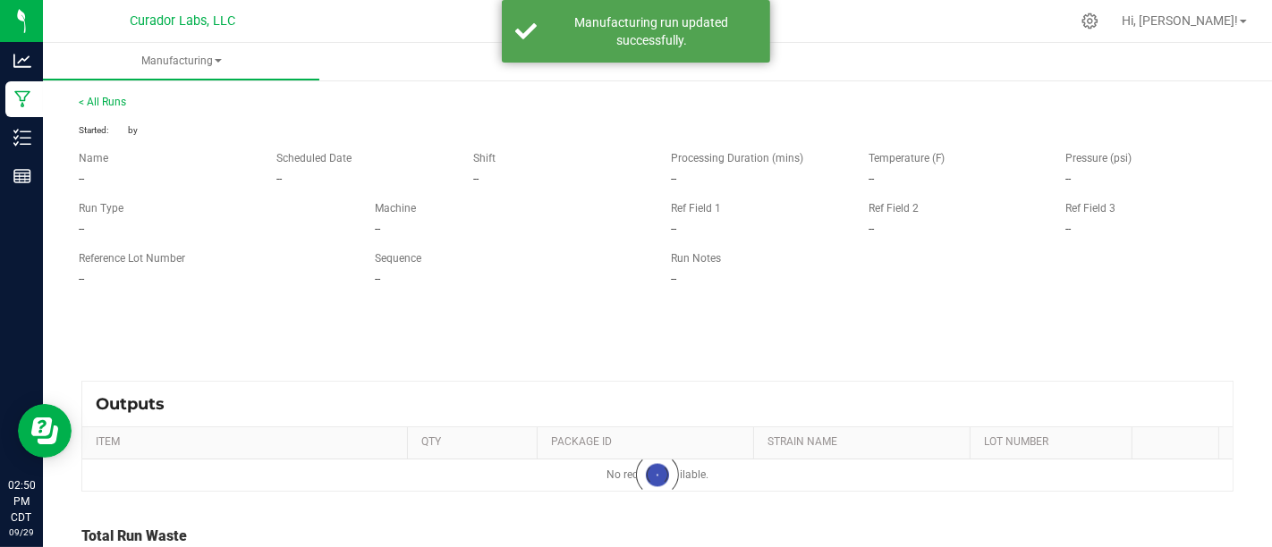
type input "18160 g"
type textarea "Material was washed in water, discarded and mixed with mulch."
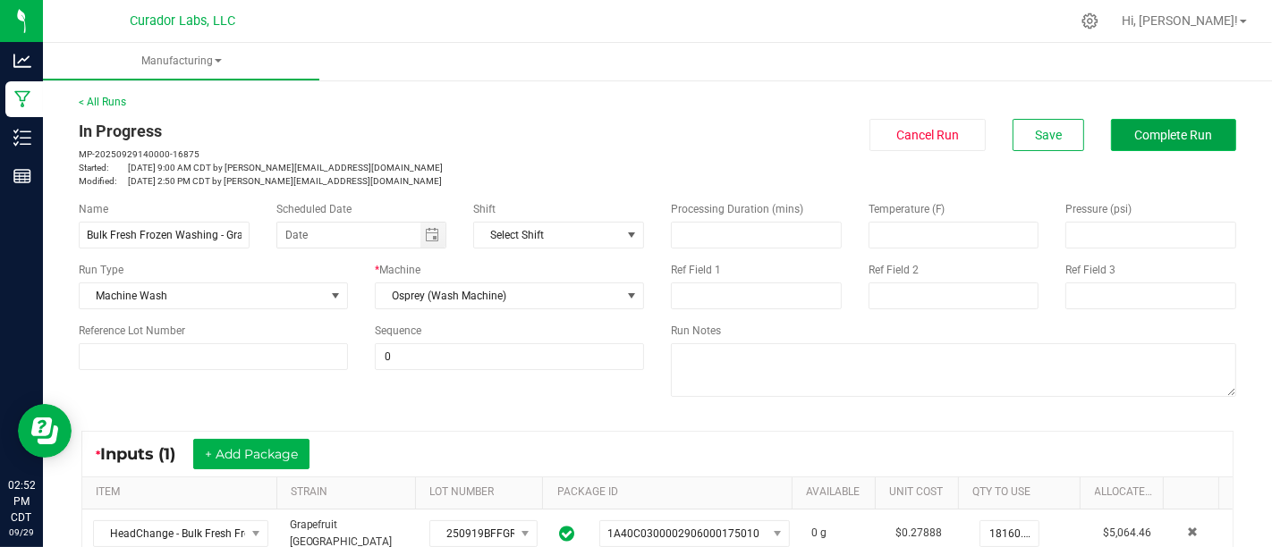
click at [1135, 135] on span "Complete Run" at bounding box center [1174, 135] width 78 height 14
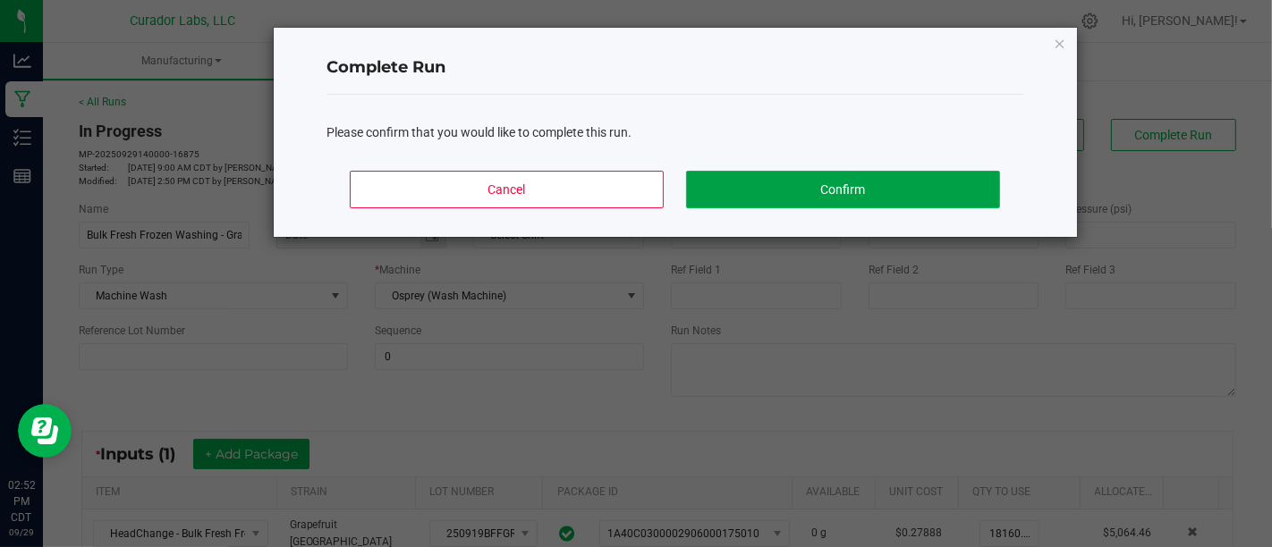
click at [948, 180] on button "Confirm" at bounding box center [842, 190] width 313 height 38
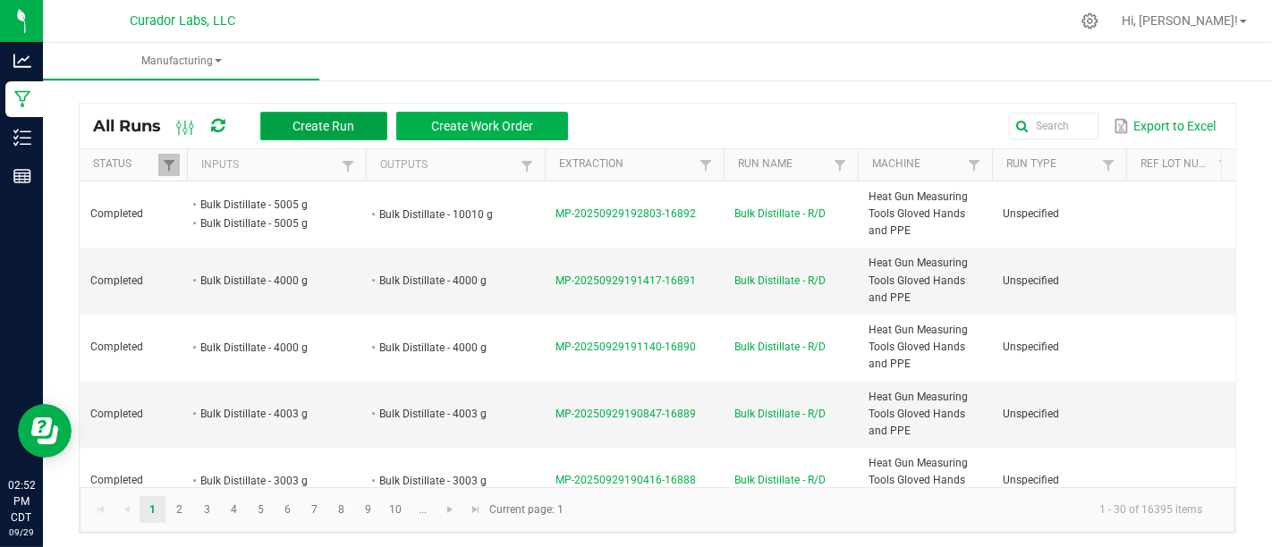
click at [314, 134] on button "Create Run" at bounding box center [323, 126] width 127 height 29
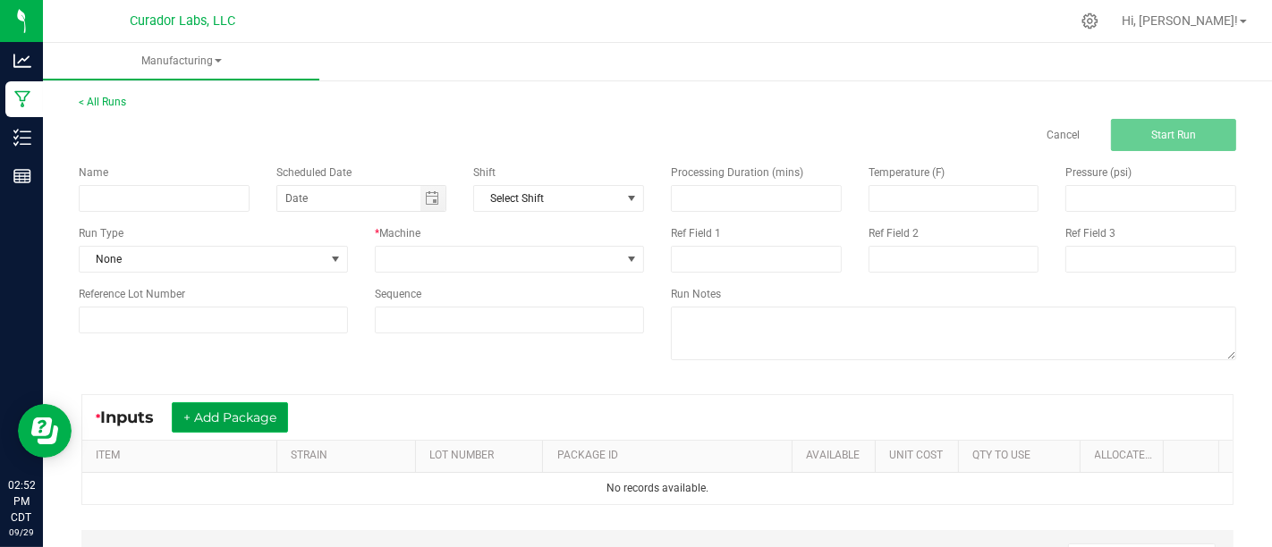
click at [205, 410] on button "+ Add Package" at bounding box center [230, 418] width 116 height 30
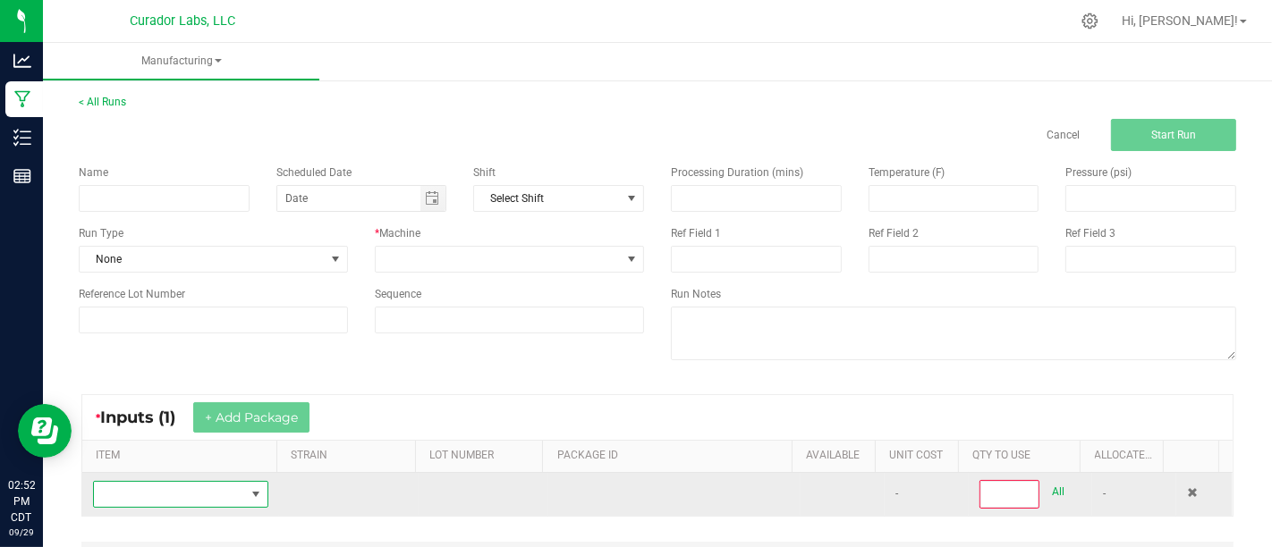
click at [199, 487] on span "NO DATA FOUND" at bounding box center [169, 494] width 151 height 25
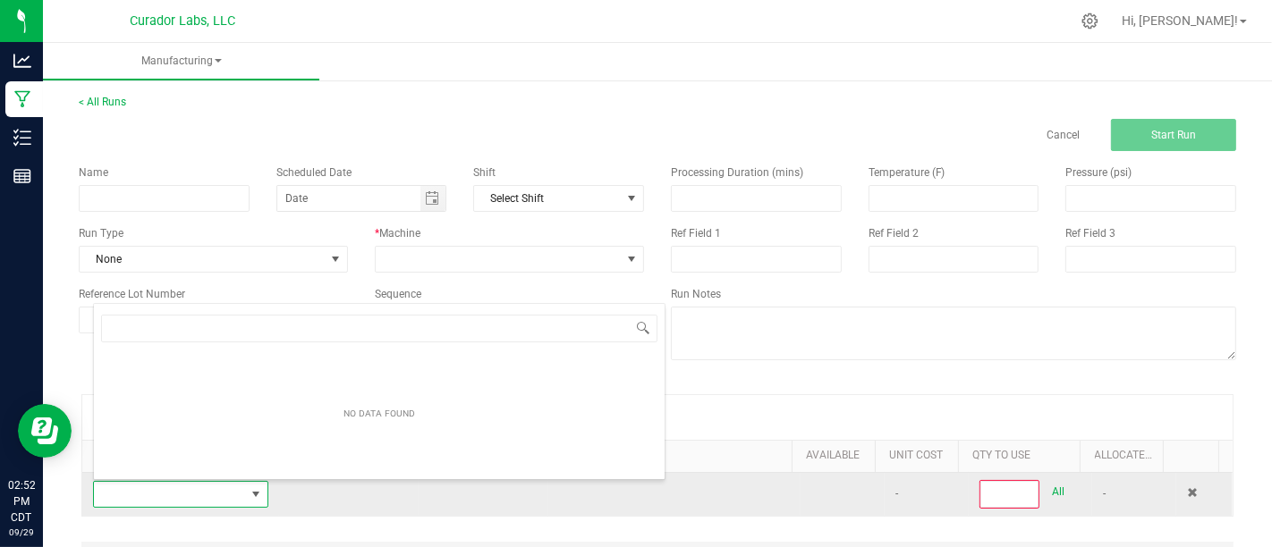
scroll to position [26, 167]
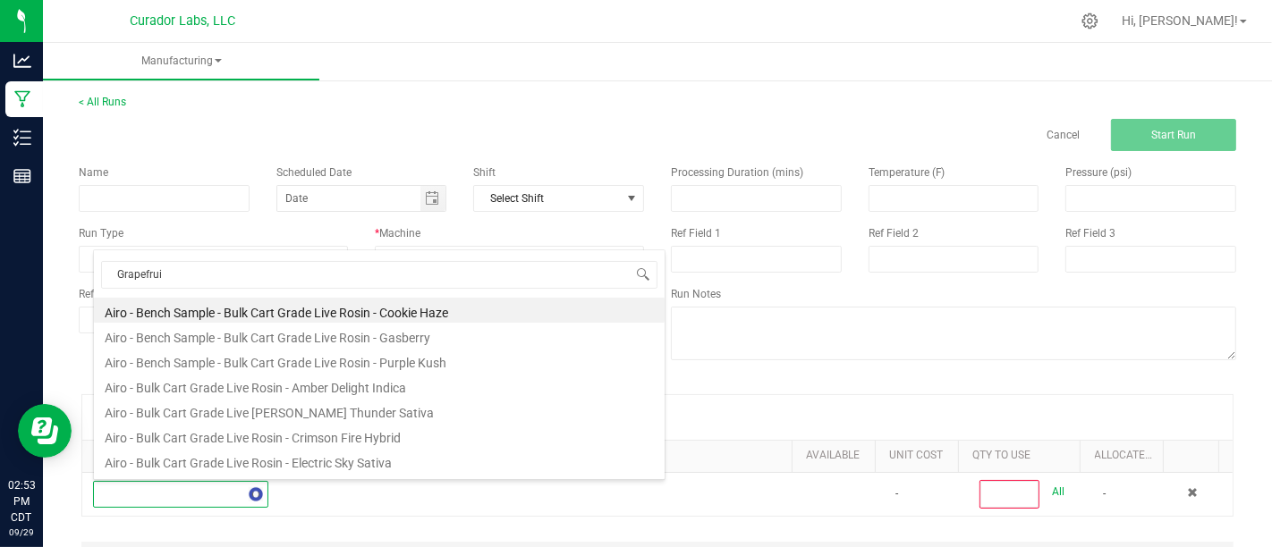
type input "Grapefruit"
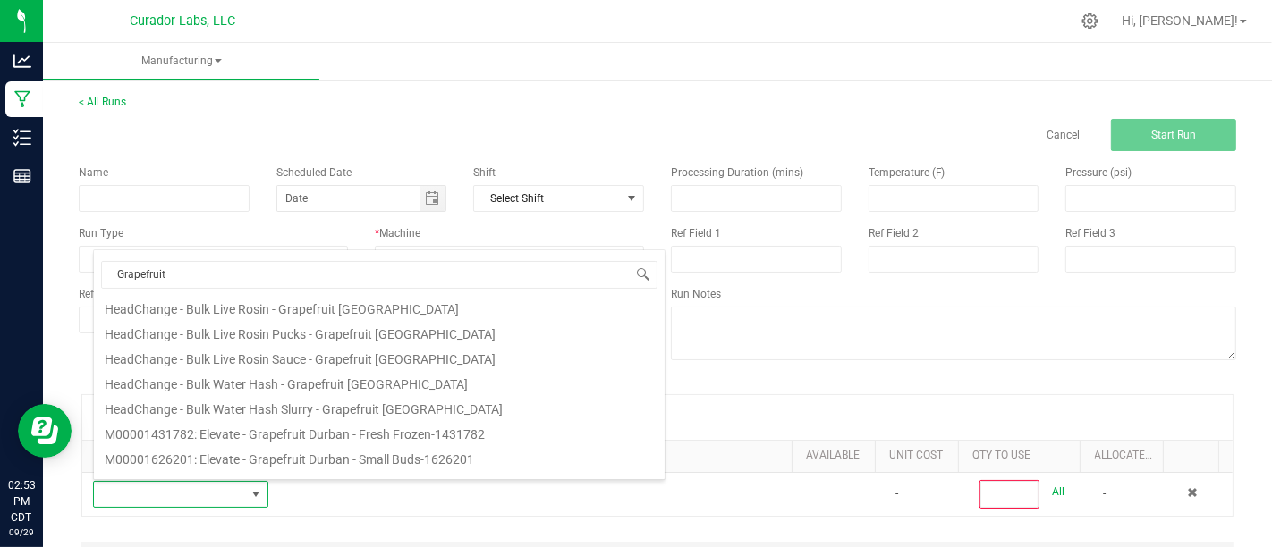
scroll to position [281, 0]
click at [511, 404] on li "HeadChange - Bulk Water Hash Slurry - Grapefruit [GEOGRAPHIC_DATA]" at bounding box center [379, 405] width 571 height 25
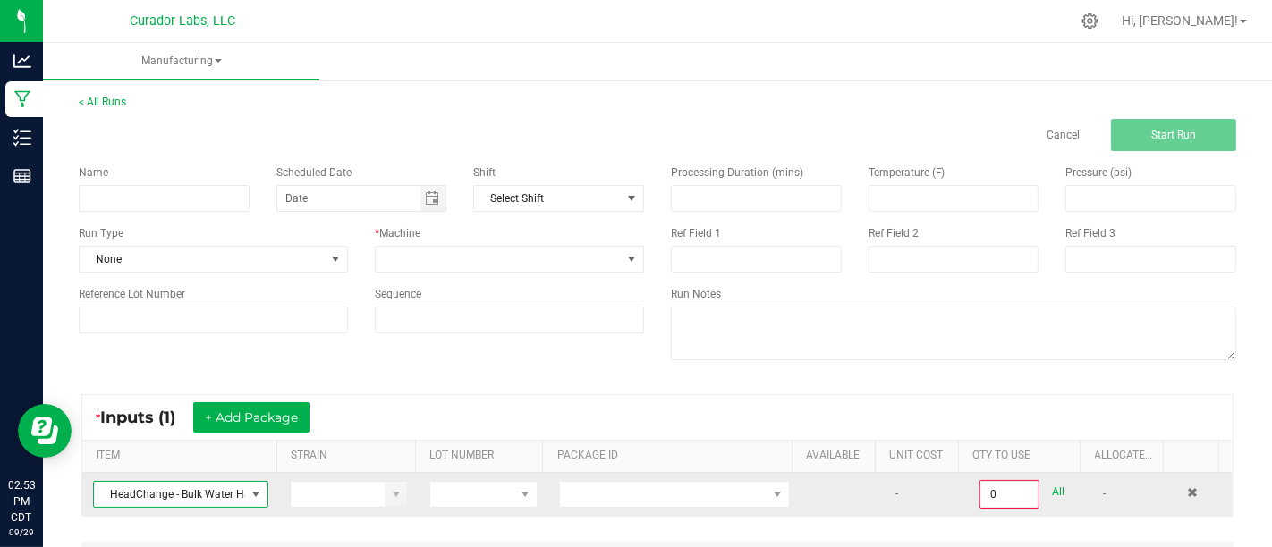
click at [648, 476] on td at bounding box center [674, 494] width 252 height 43
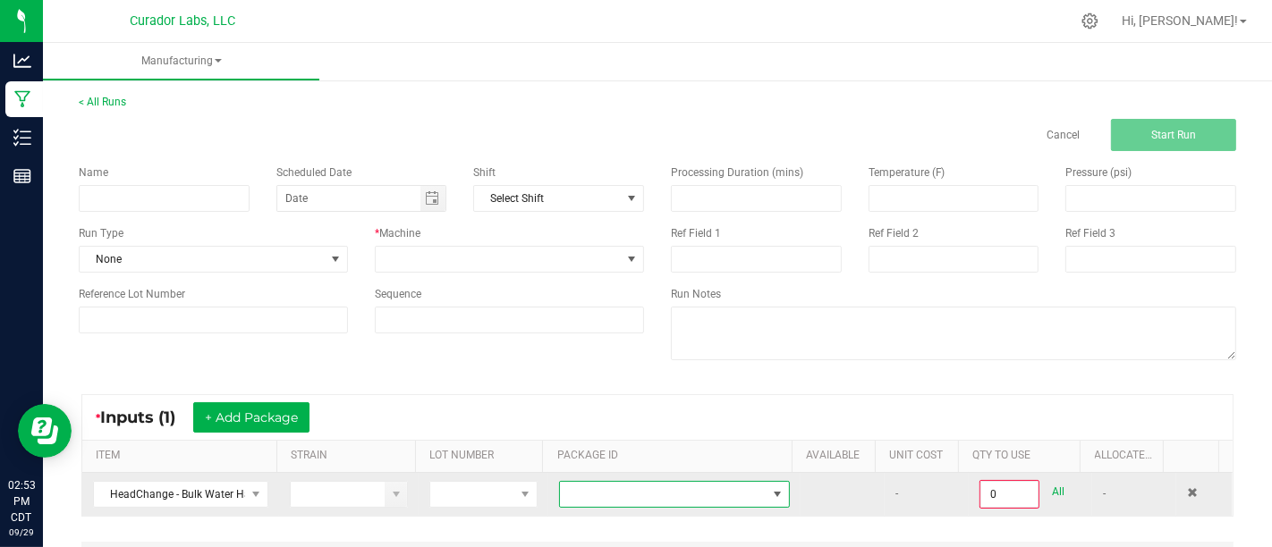
click at [649, 494] on span at bounding box center [663, 494] width 207 height 25
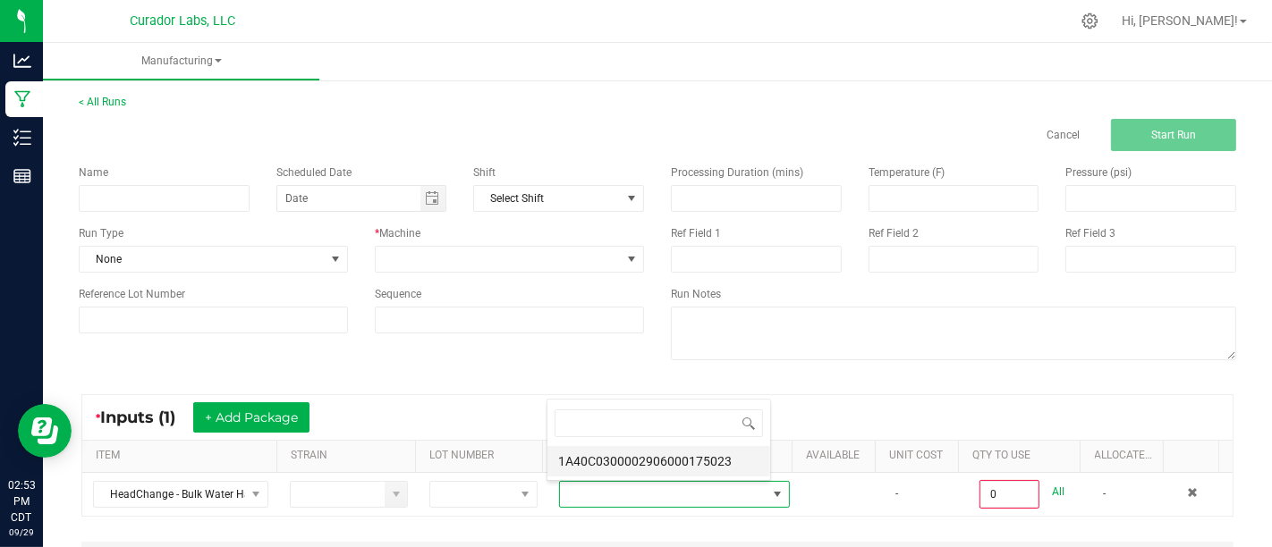
scroll to position [26, 221]
click at [662, 463] on li "1A40C0300002906000175023" at bounding box center [658, 461] width 223 height 30
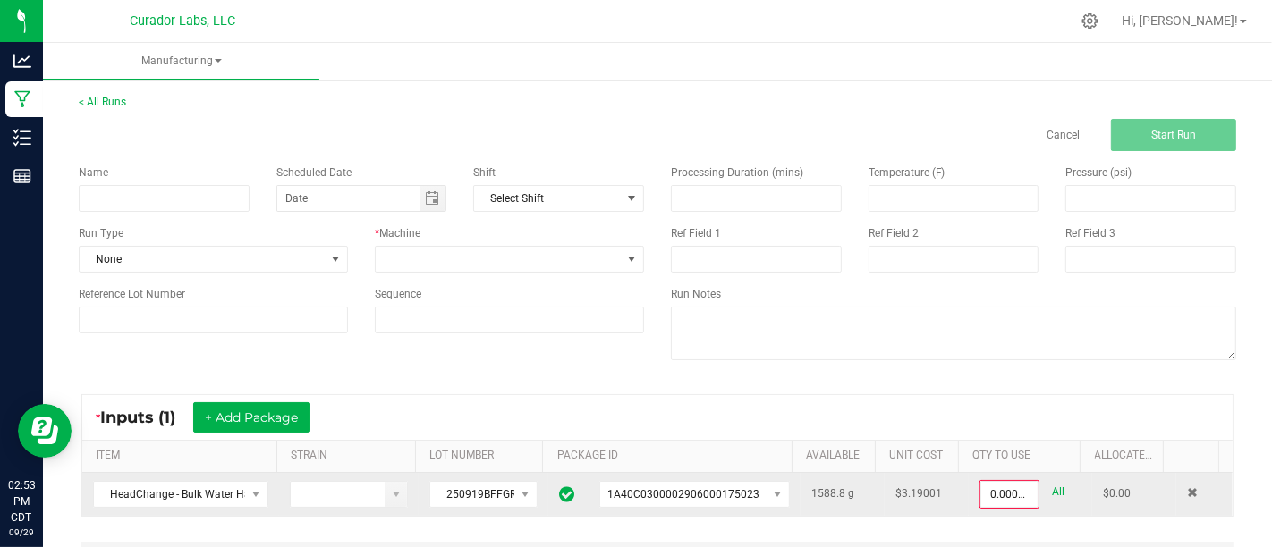
click at [1052, 494] on link "All" at bounding box center [1058, 492] width 13 height 24
type input "1588.8000 g"
click at [199, 199] on input at bounding box center [164, 198] width 171 height 27
type input "Bulk Water Hash Sublimation - Grapefruit [GEOGRAPHIC_DATA]"
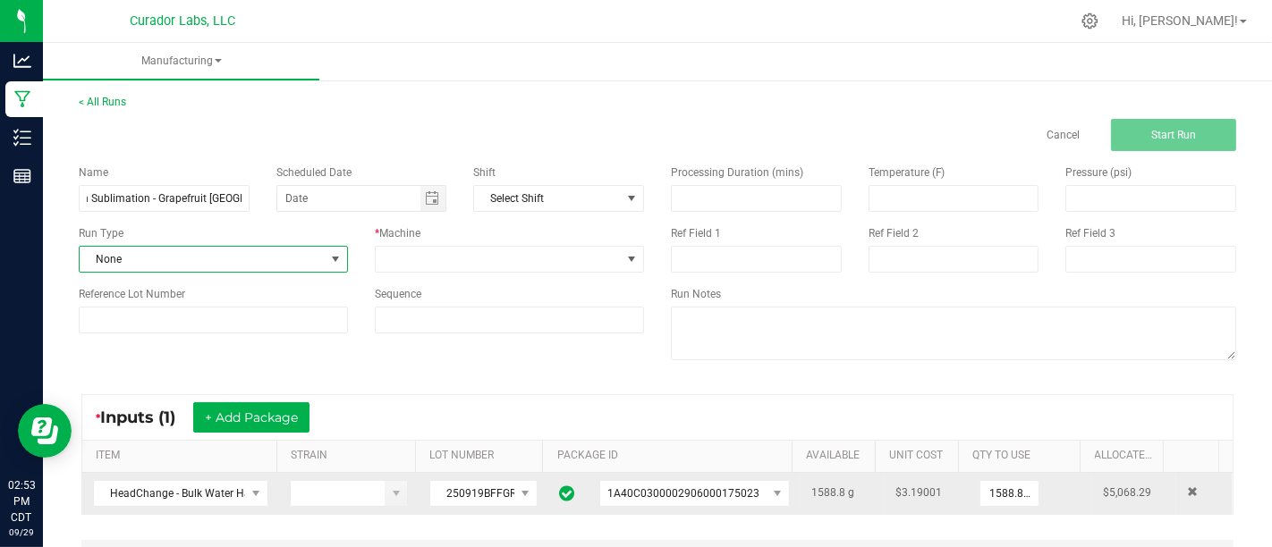
click at [230, 259] on span "None" at bounding box center [202, 259] width 245 height 25
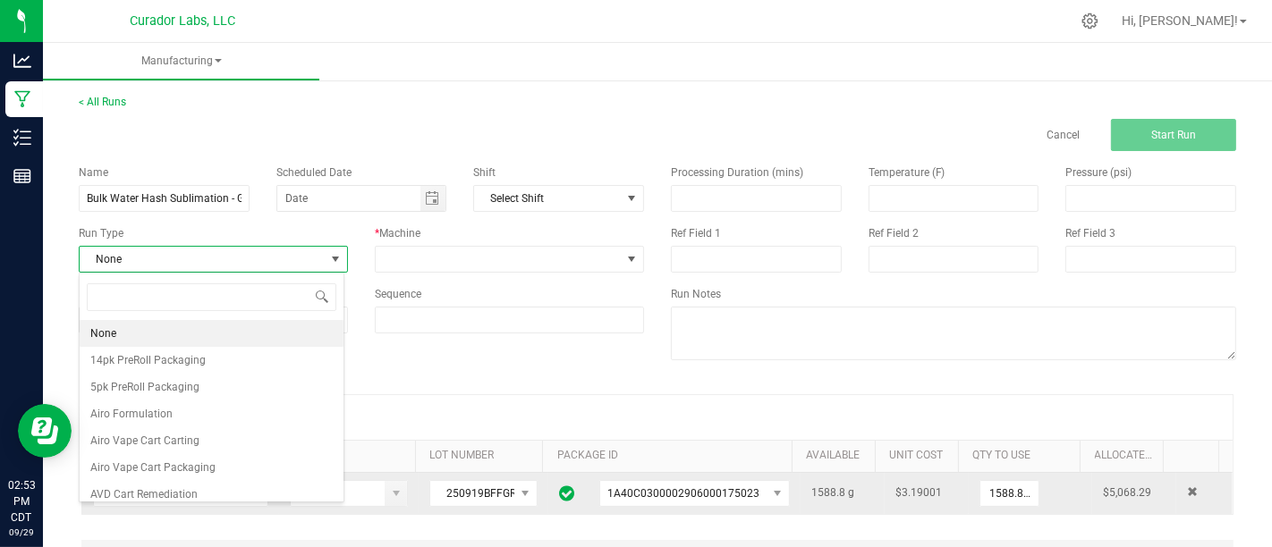
scroll to position [26, 265]
type input "H"
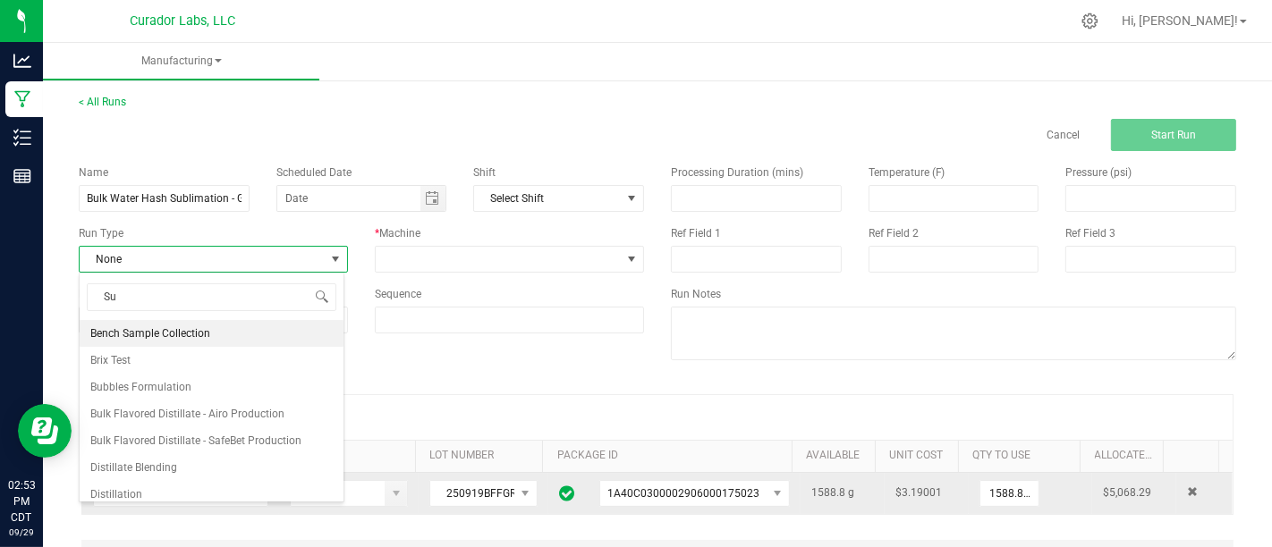
type input "Sub"
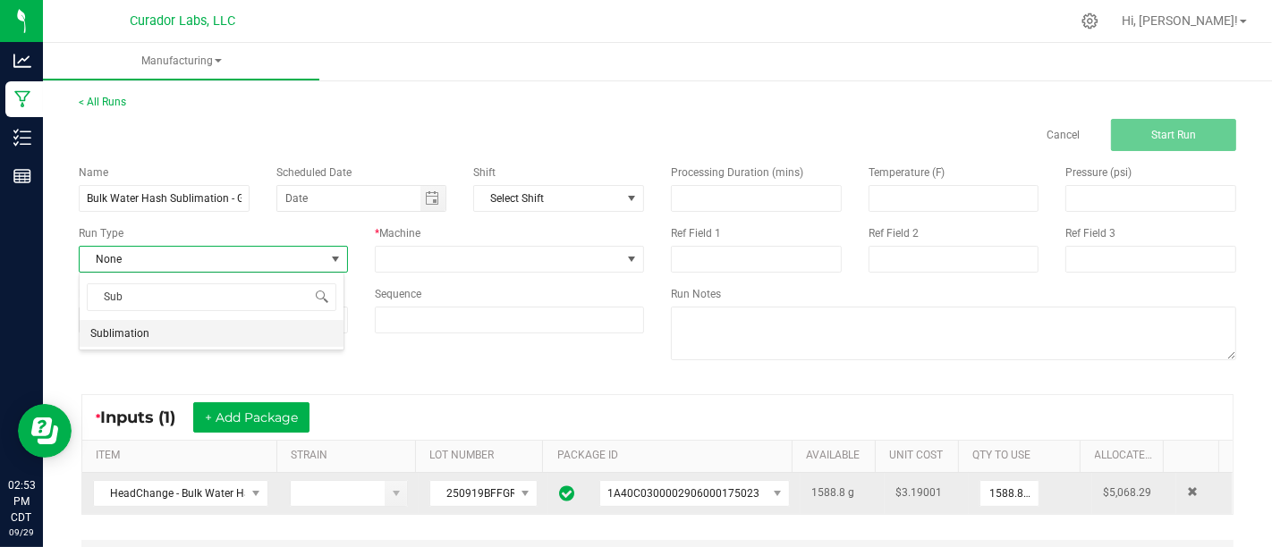
click at [296, 337] on li "Sublimation" at bounding box center [212, 333] width 264 height 27
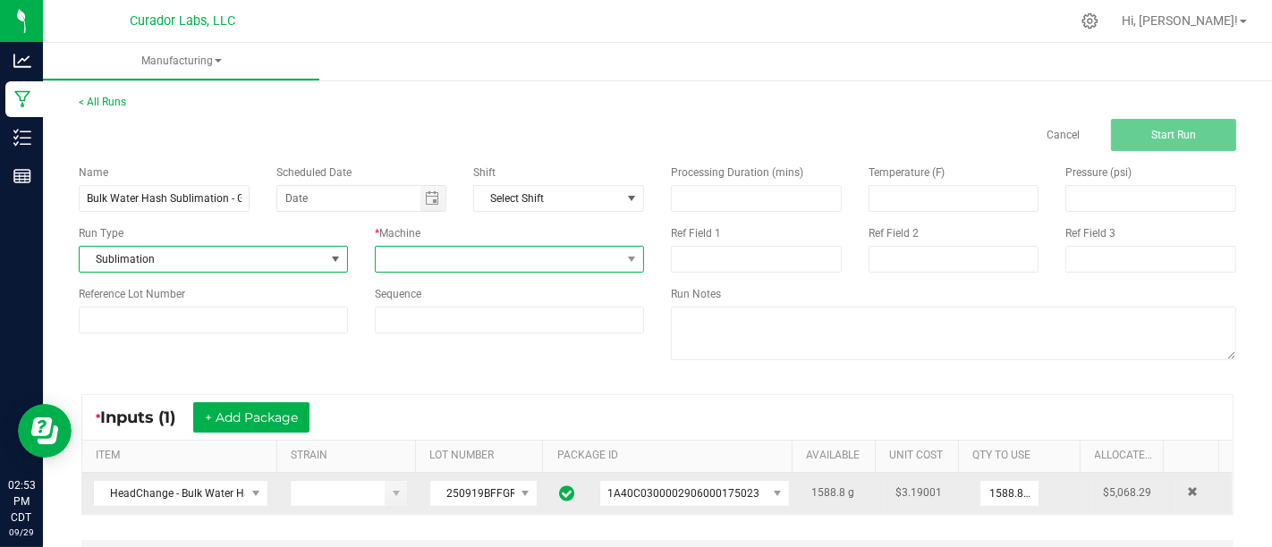
click at [426, 259] on span at bounding box center [498, 259] width 245 height 25
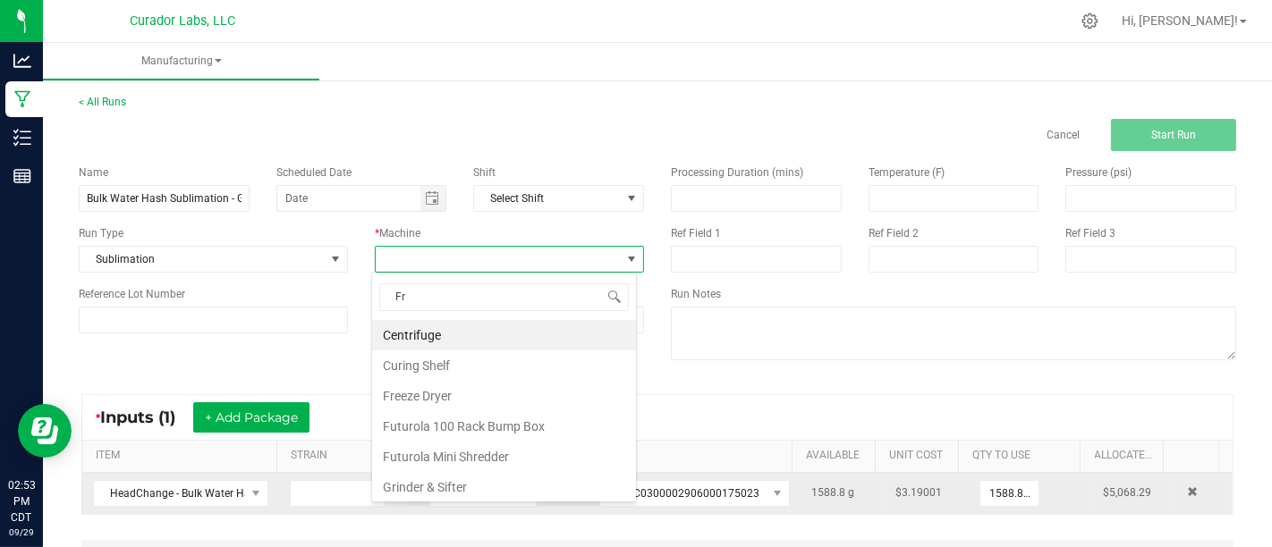
type input "Fre"
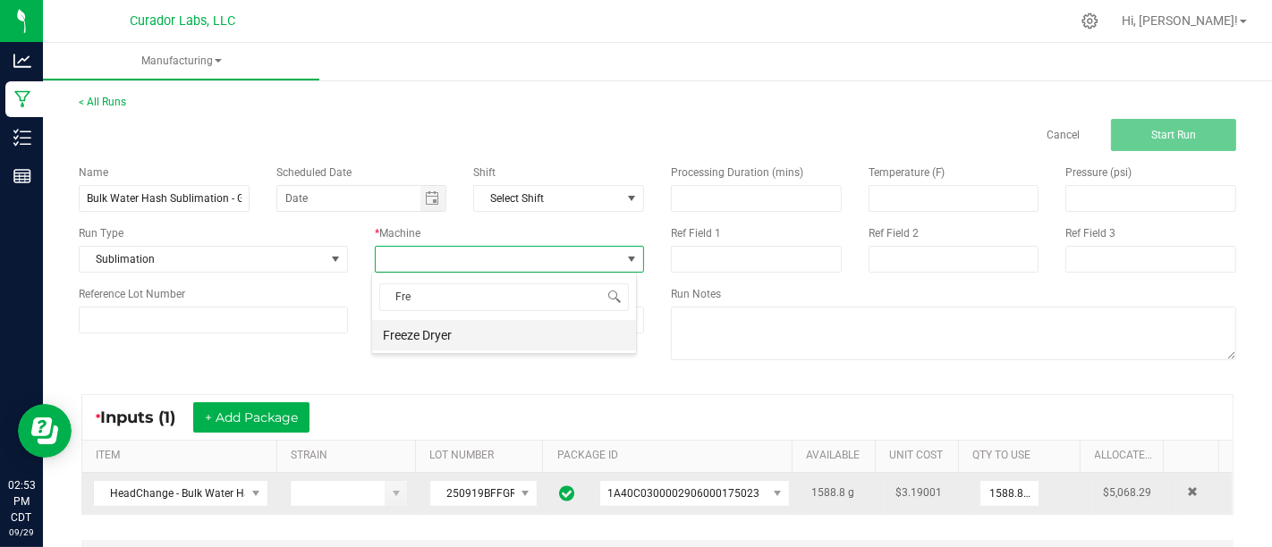
click at [431, 347] on li "Freeze Dryer" at bounding box center [504, 335] width 264 height 30
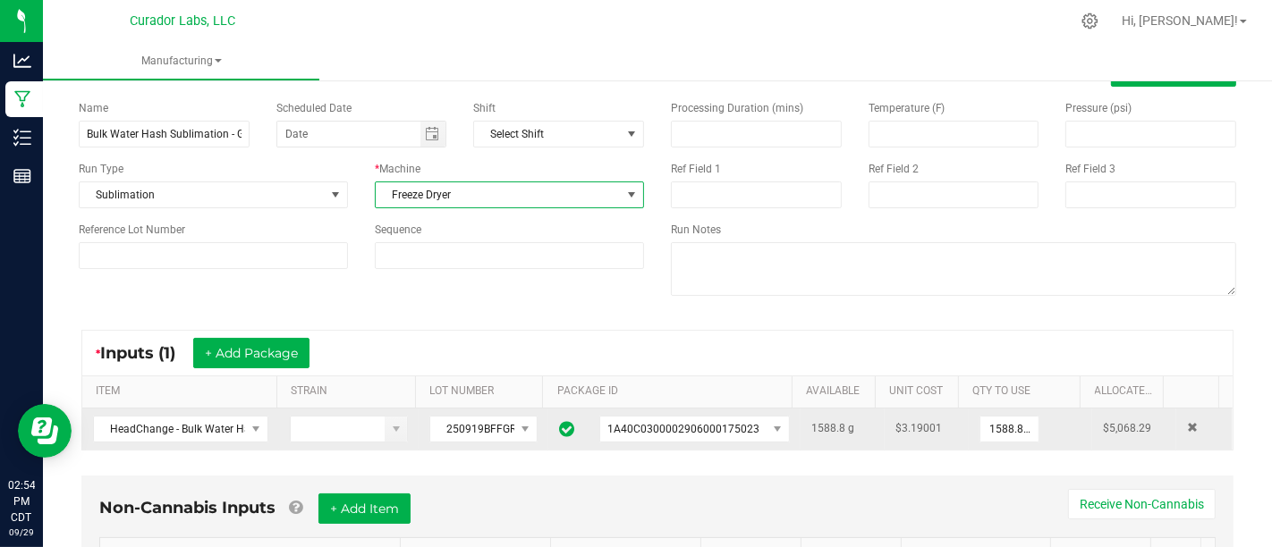
scroll to position [0, 0]
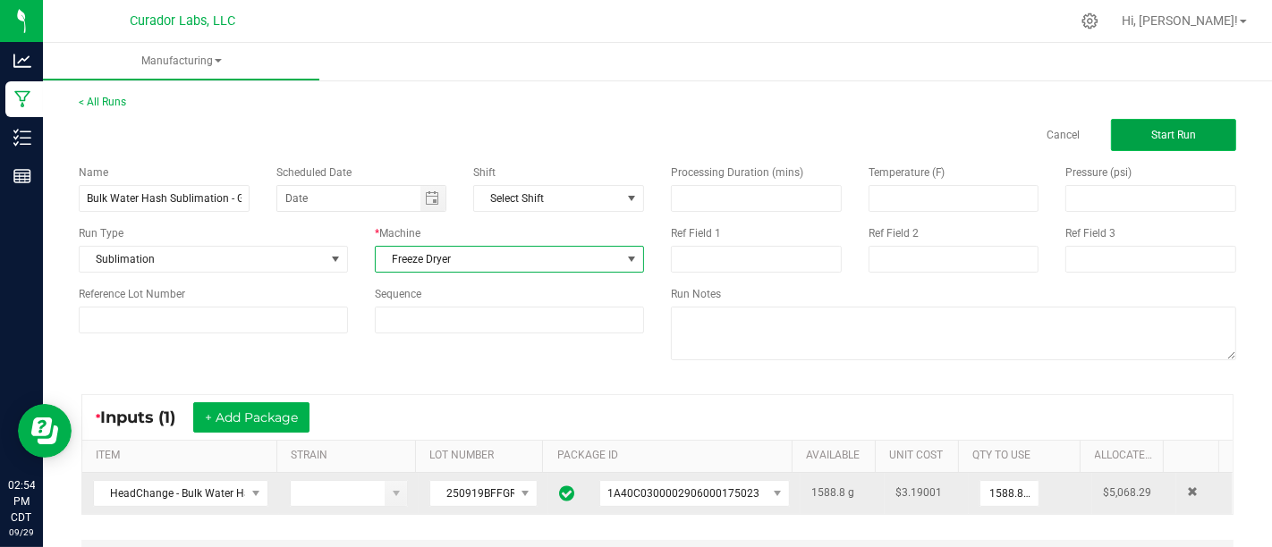
click at [1170, 139] on span "Start Run" at bounding box center [1173, 135] width 45 height 13
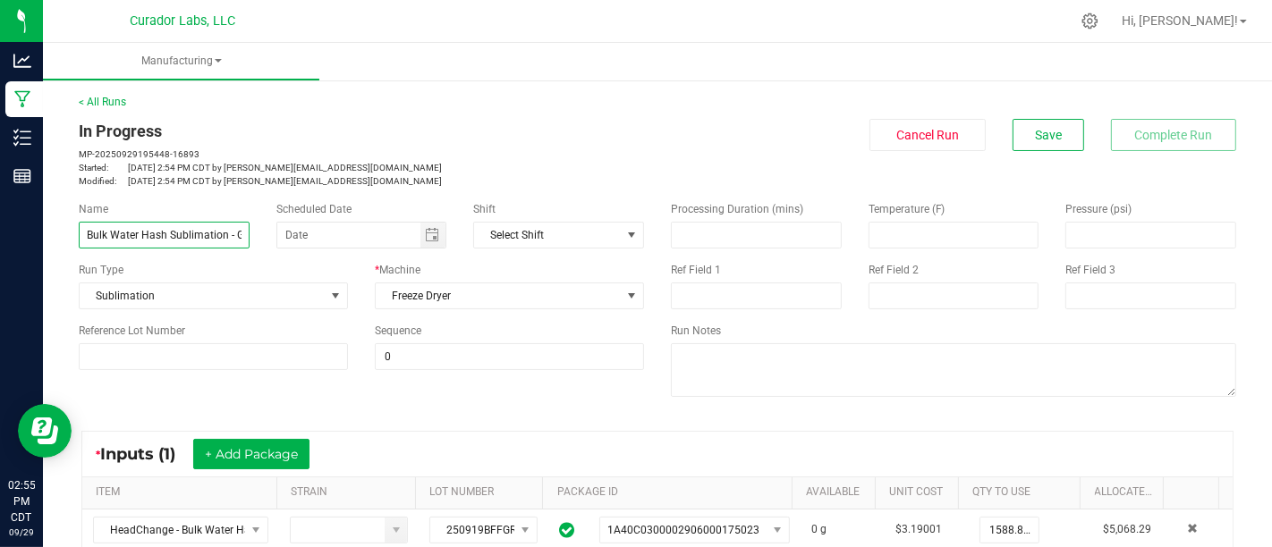
click at [245, 235] on input "Bulk Water Hash Sublimation - Grapefruit [GEOGRAPHIC_DATA]" at bounding box center [164, 235] width 171 height 27
click at [1046, 144] on button "Save" at bounding box center [1049, 135] width 72 height 32
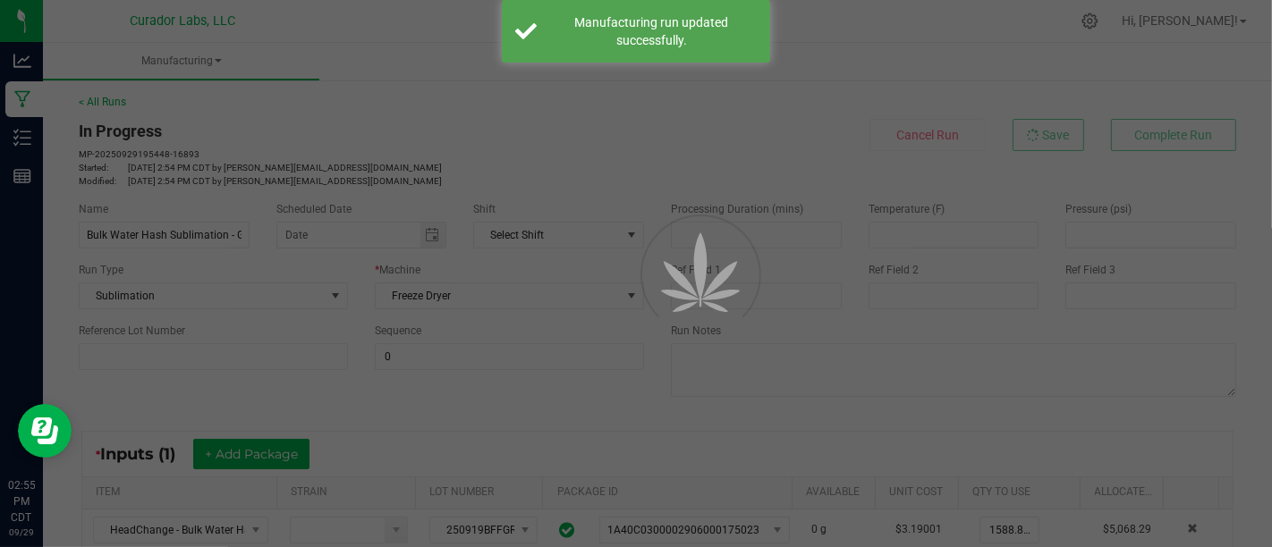
click at [12, 111] on div at bounding box center [636, 273] width 1272 height 547
